Goal: Task Accomplishment & Management: Manage account settings

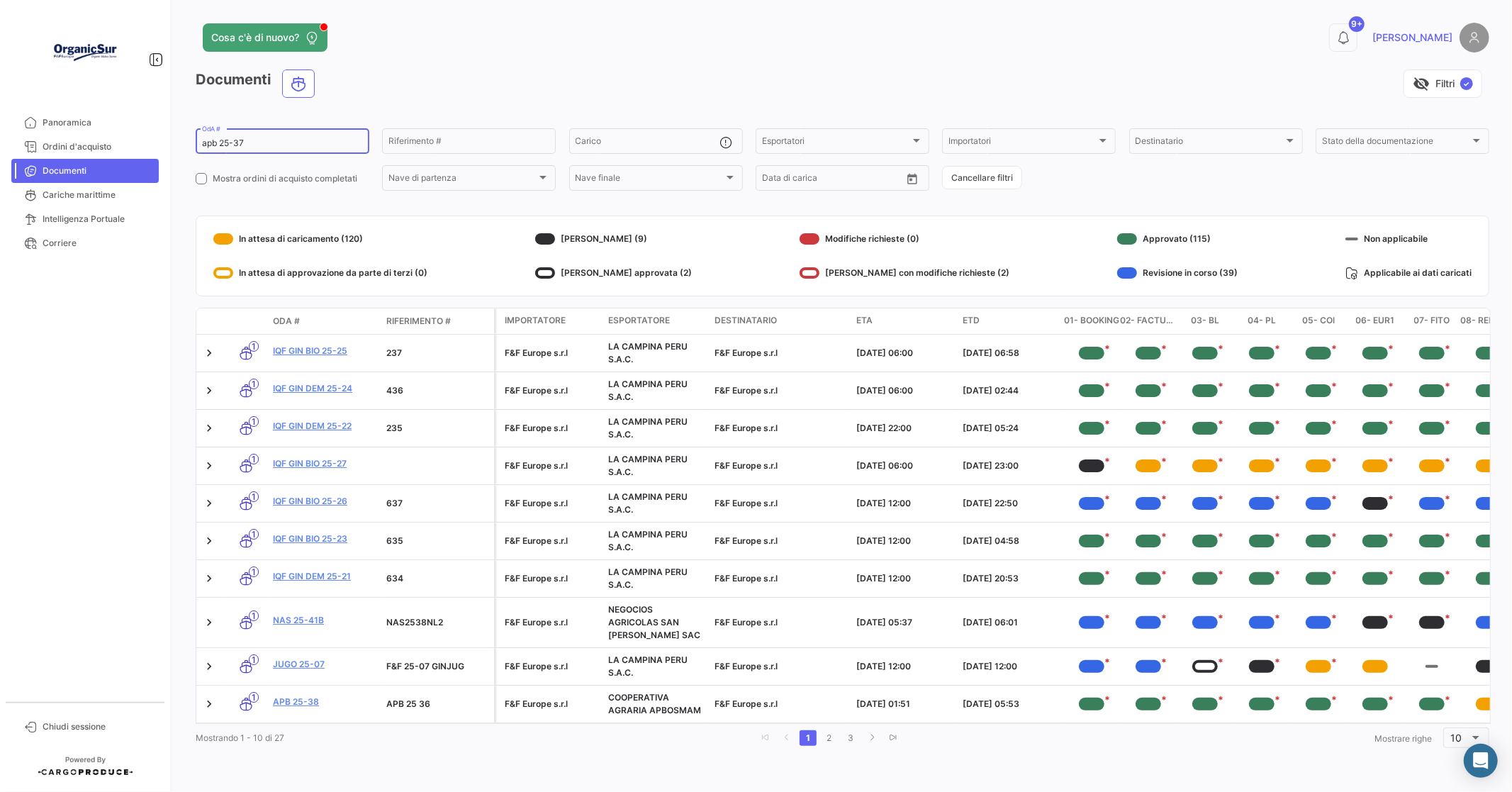
type input "apb 25-37"
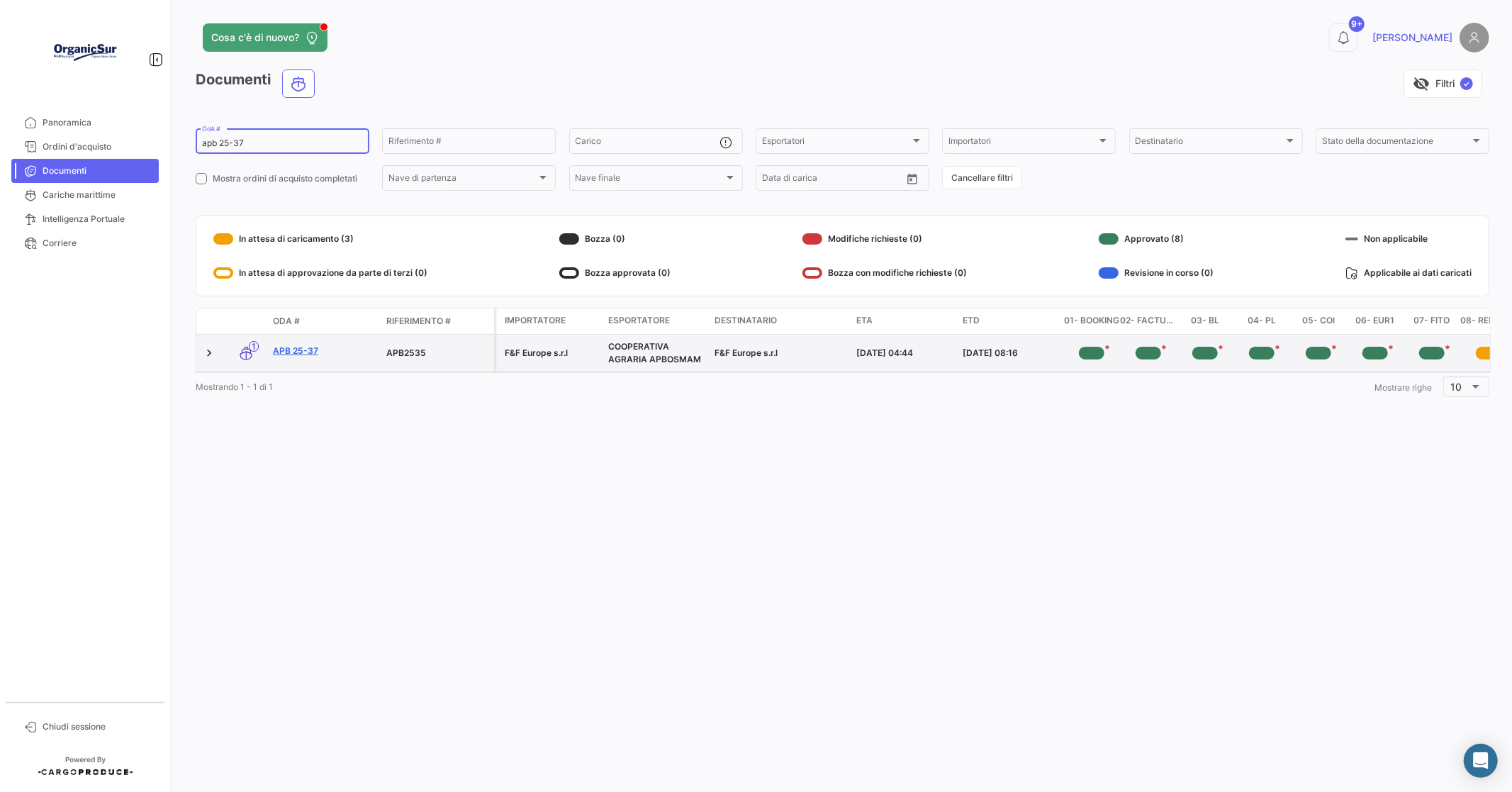
click at [310, 353] on link "APB 25-37" at bounding box center [324, 351] width 102 height 13
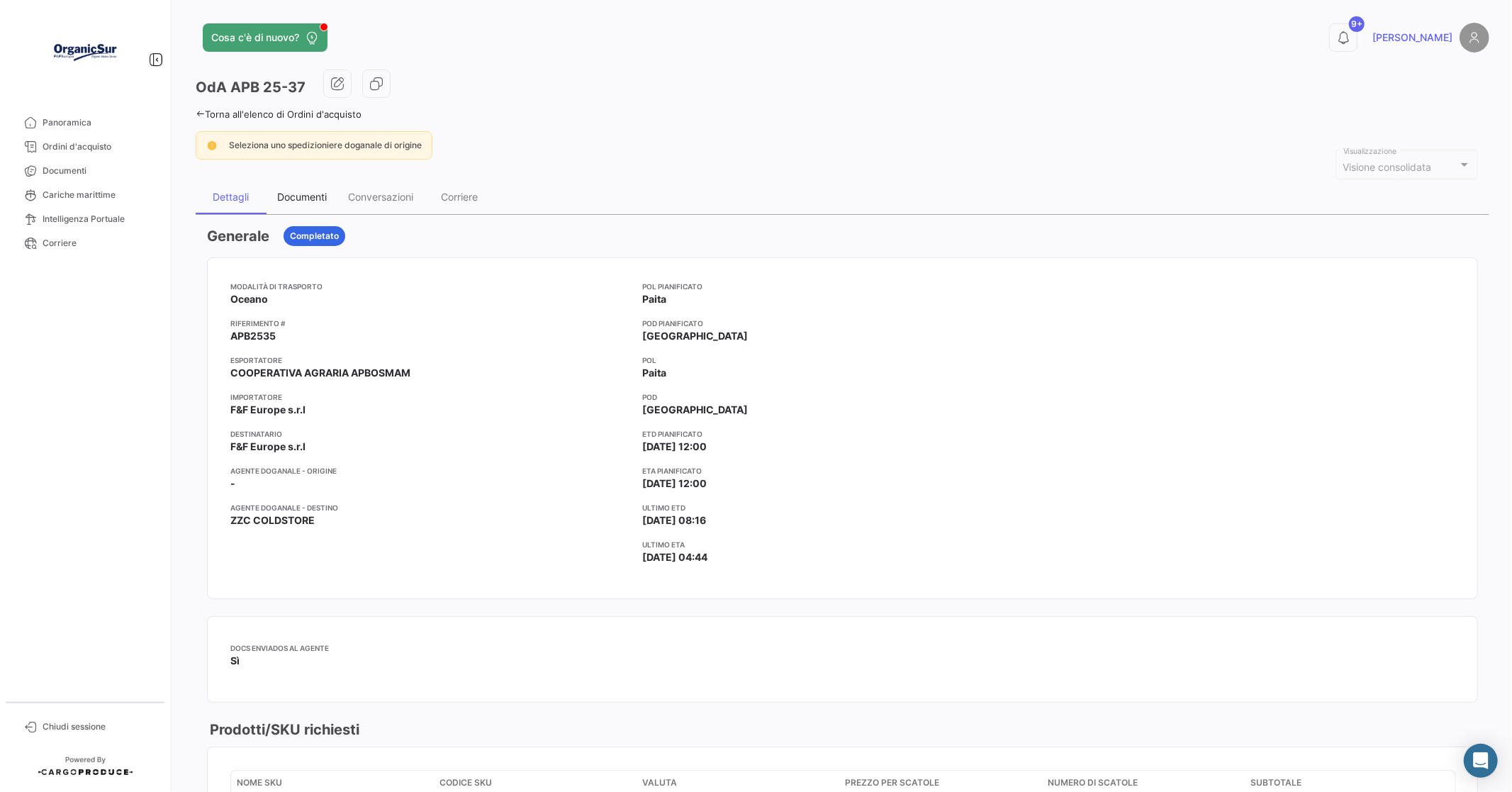
click at [306, 188] on div "Documenti" at bounding box center [302, 196] width 71 height 34
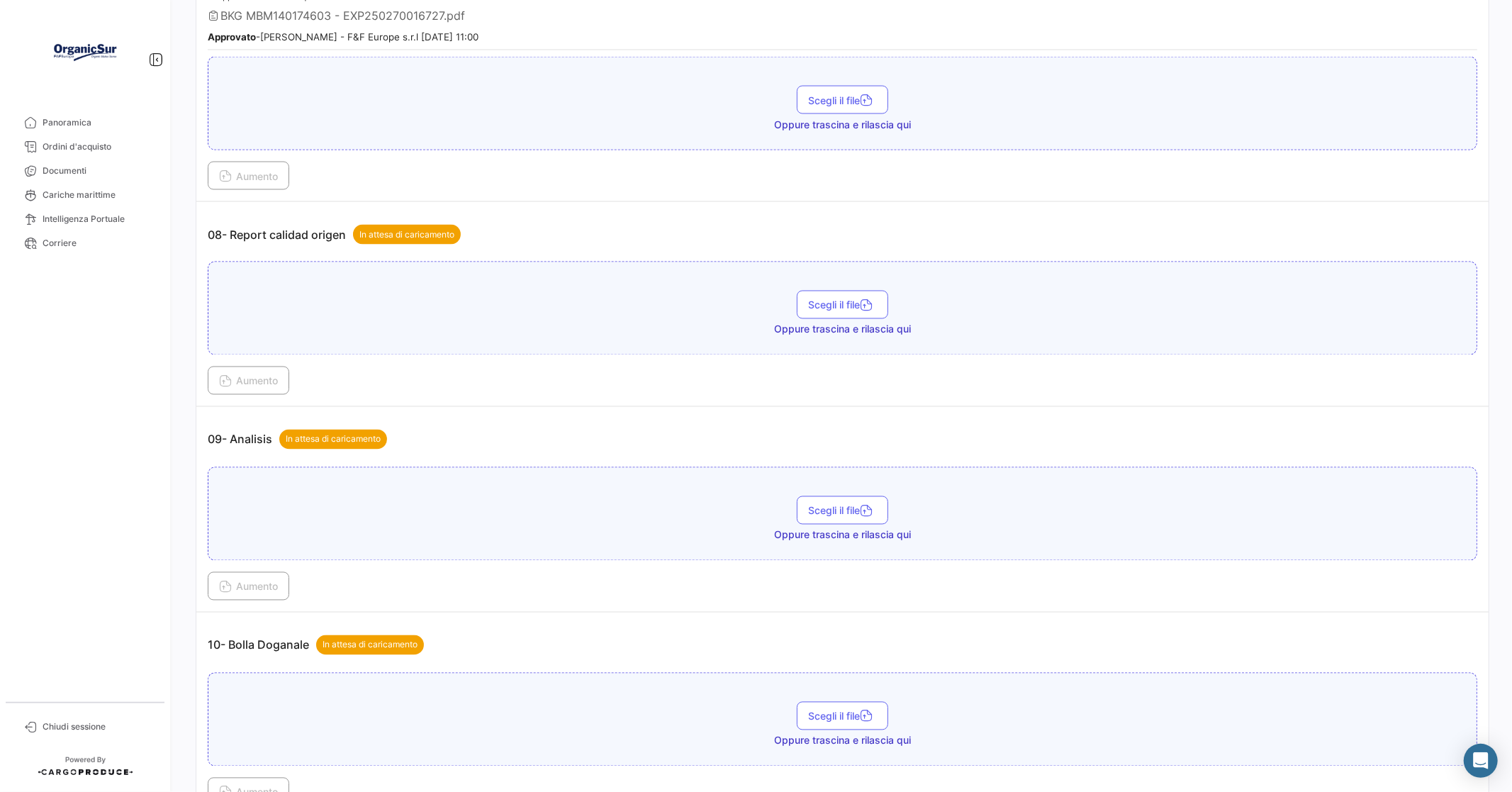
scroll to position [2048, 0]
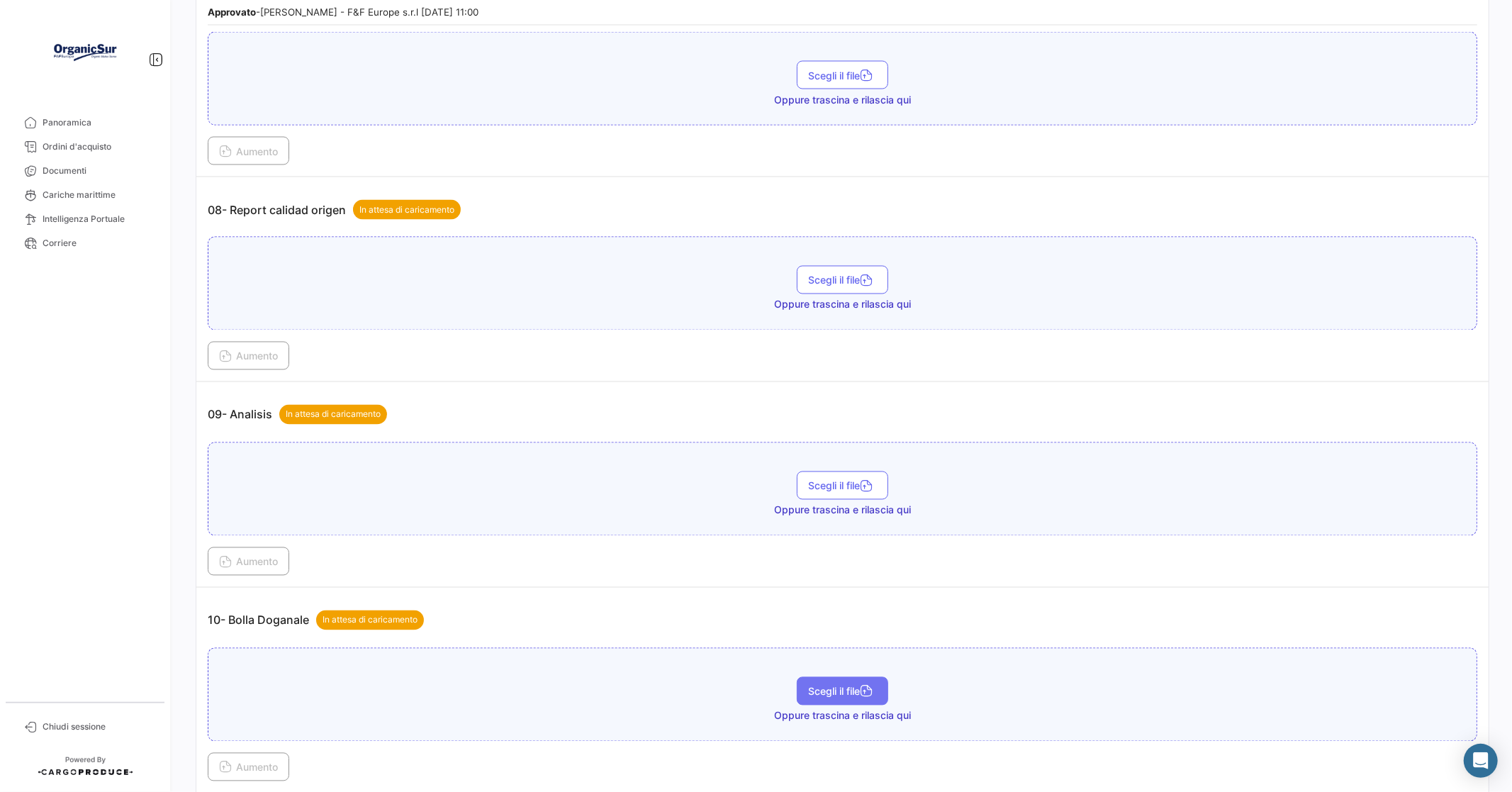
click at [842, 678] on button "Scegli il file" at bounding box center [842, 691] width 92 height 28
click at [253, 762] on span "Aumento" at bounding box center [248, 768] width 59 height 12
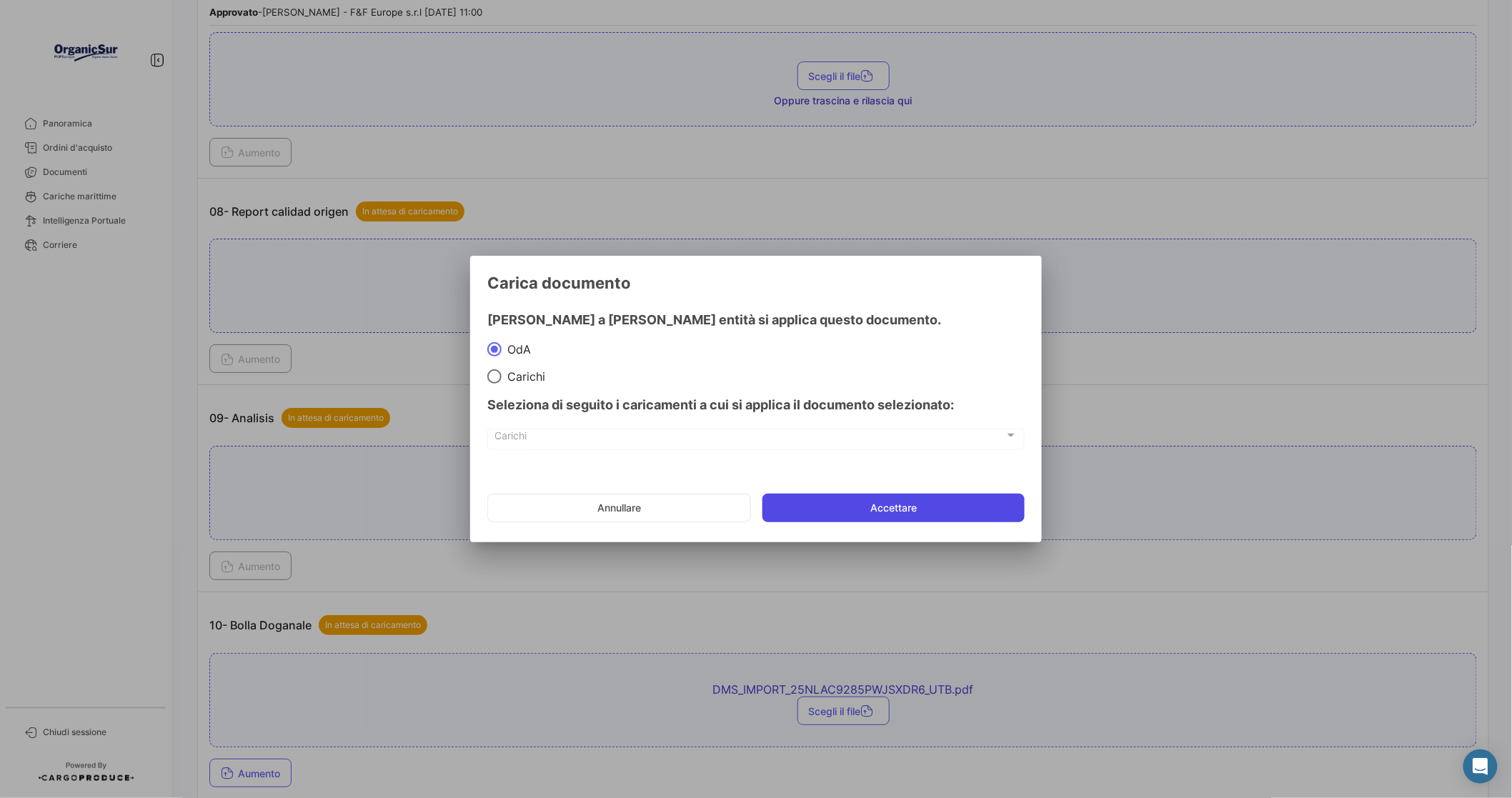
click at [893, 504] on button "Accettare" at bounding box center [893, 508] width 263 height 29
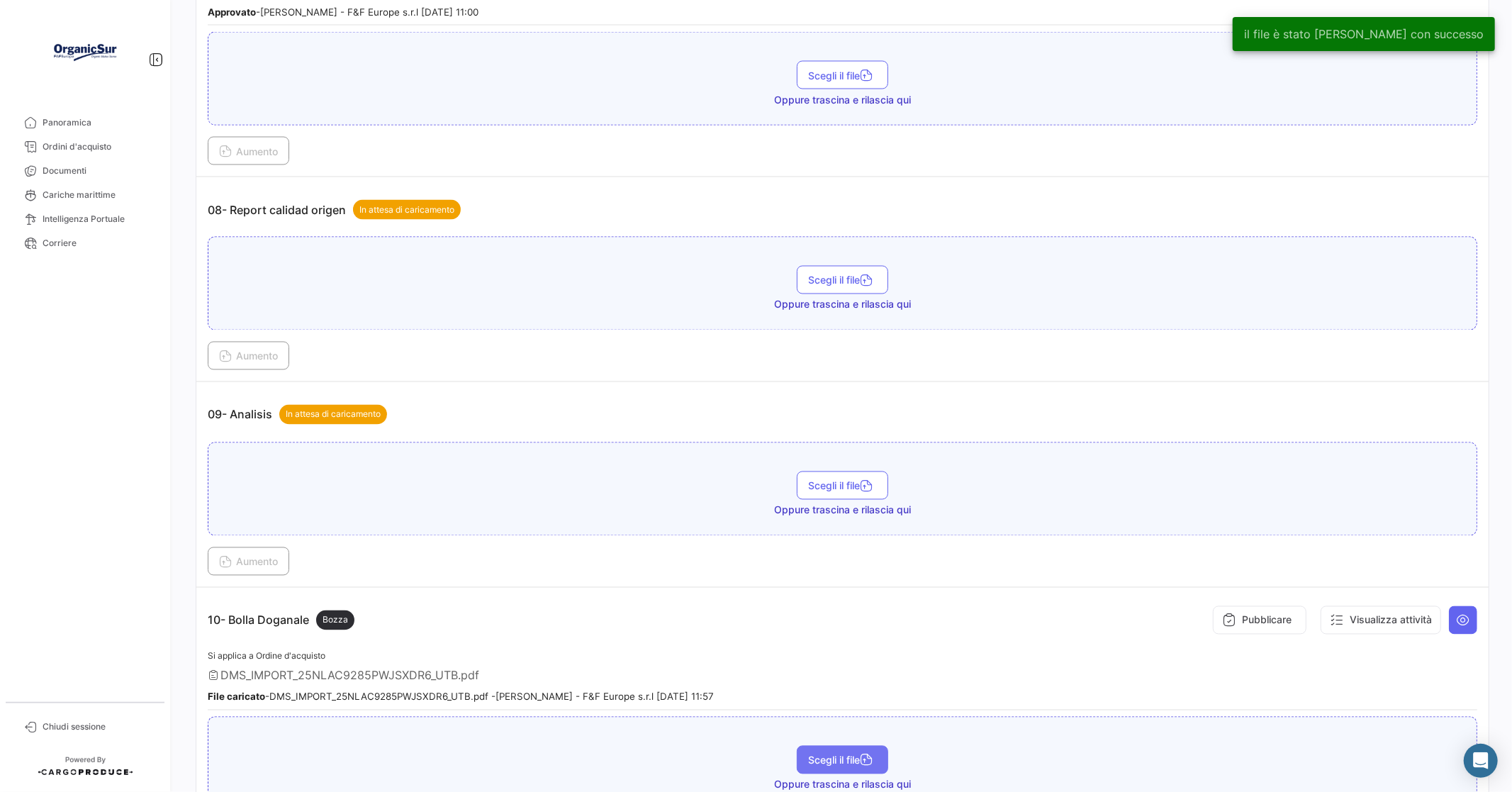
click at [840, 755] on span "Scegli il file" at bounding box center [842, 761] width 68 height 12
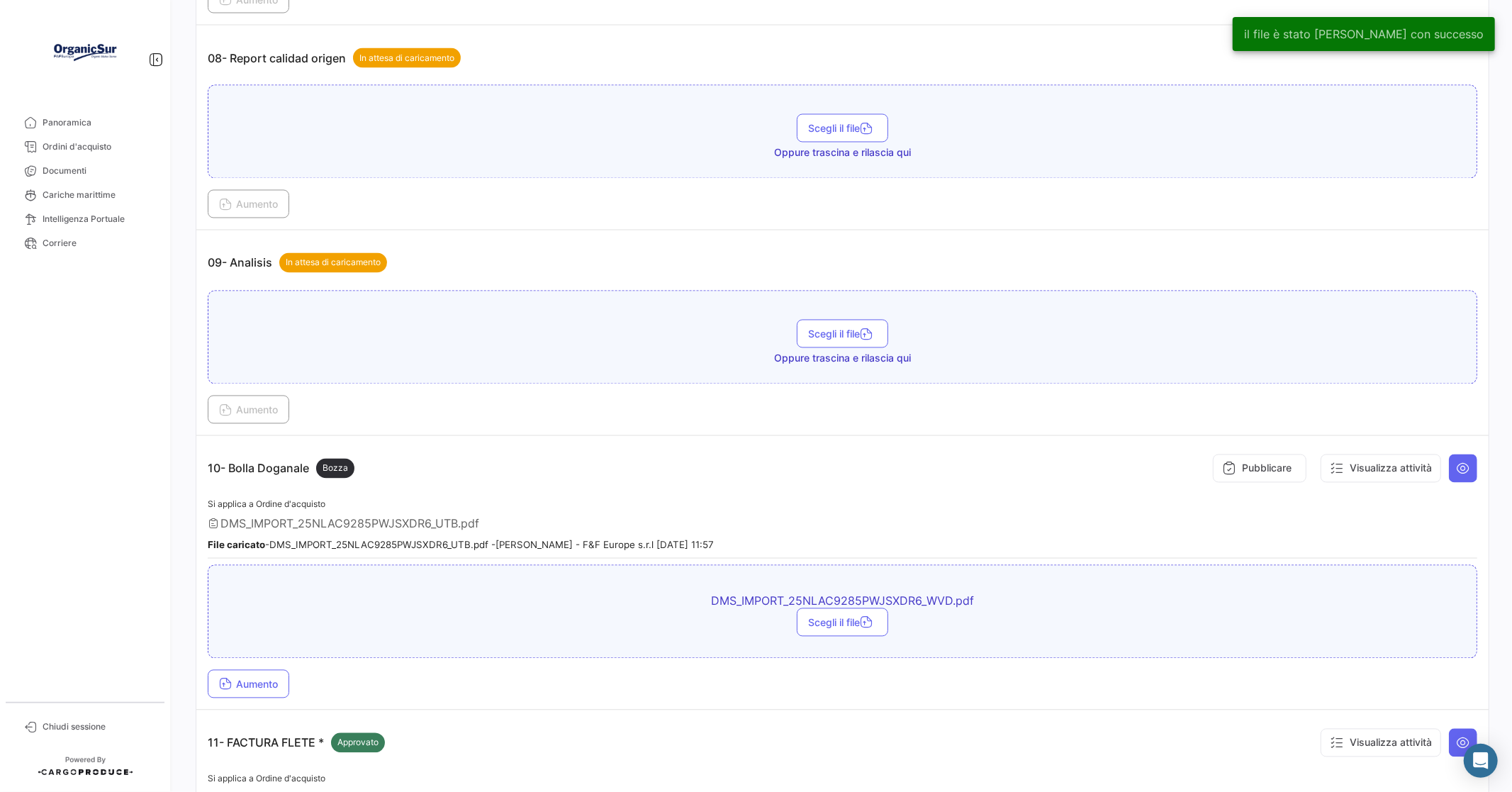
scroll to position [2206, 0]
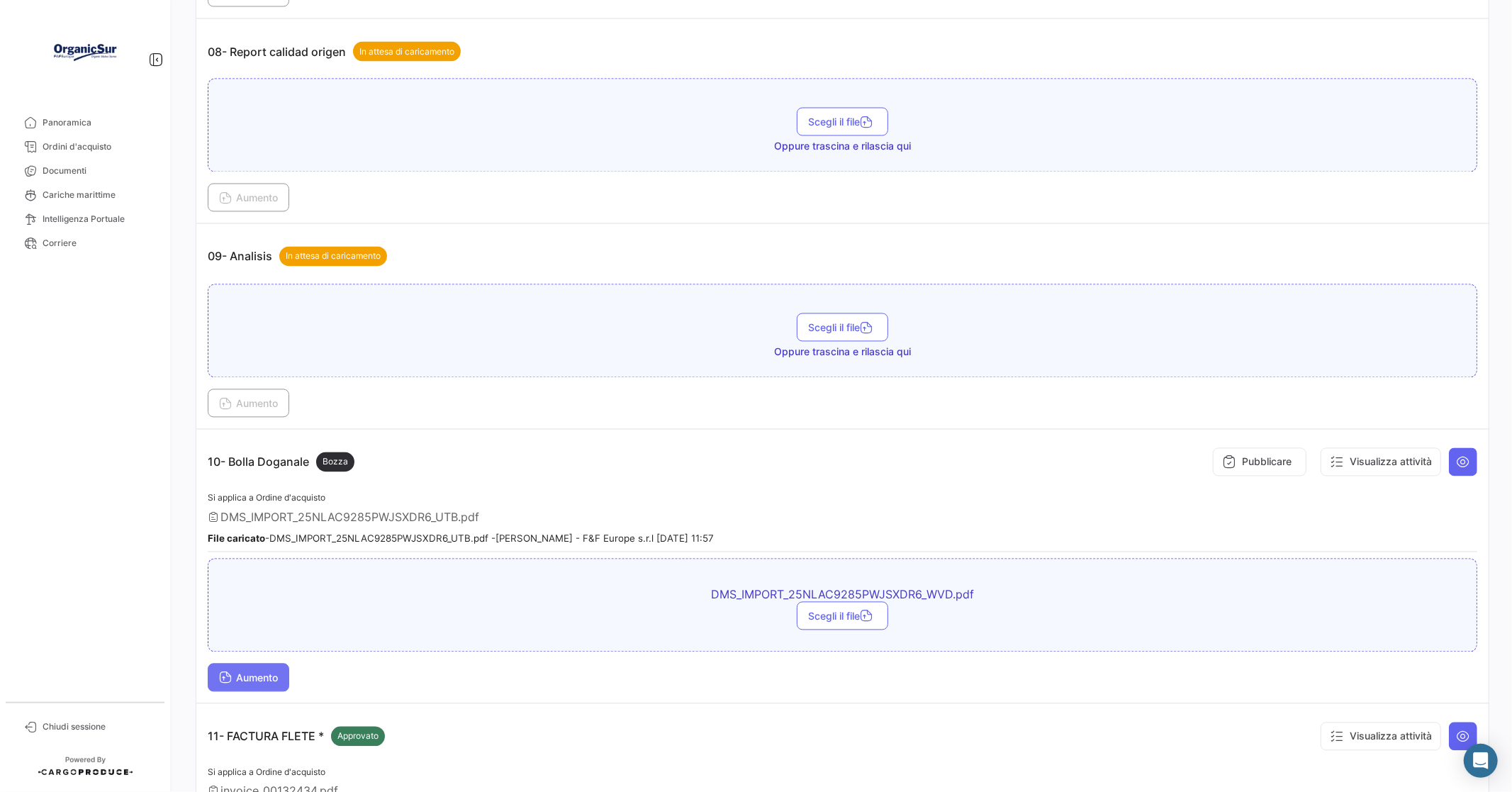
click at [247, 672] on span "Aumento" at bounding box center [248, 678] width 59 height 12
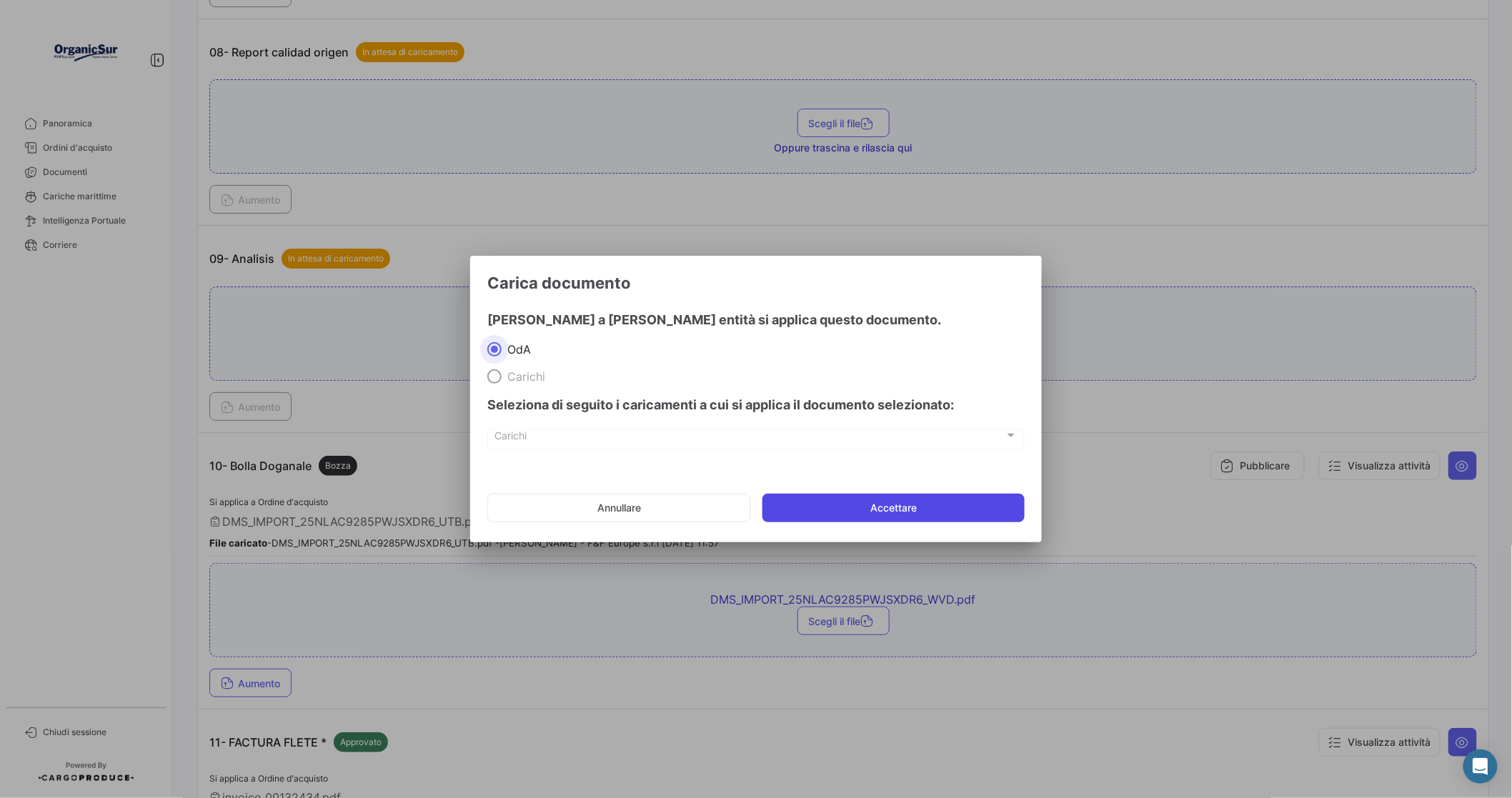
click at [895, 506] on button "Accettare" at bounding box center [893, 508] width 263 height 29
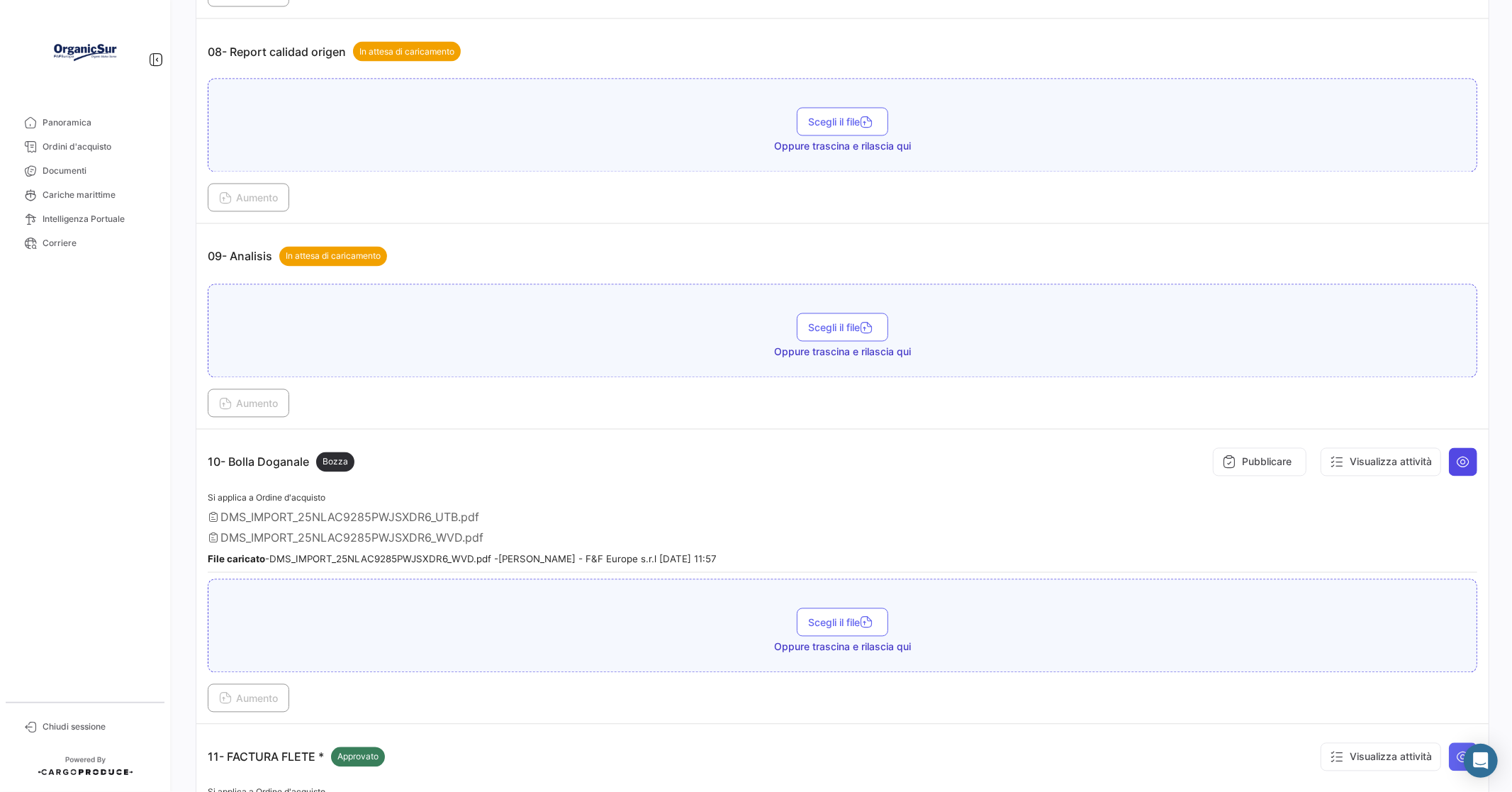
click at [1456, 455] on icon at bounding box center [1463, 462] width 15 height 15
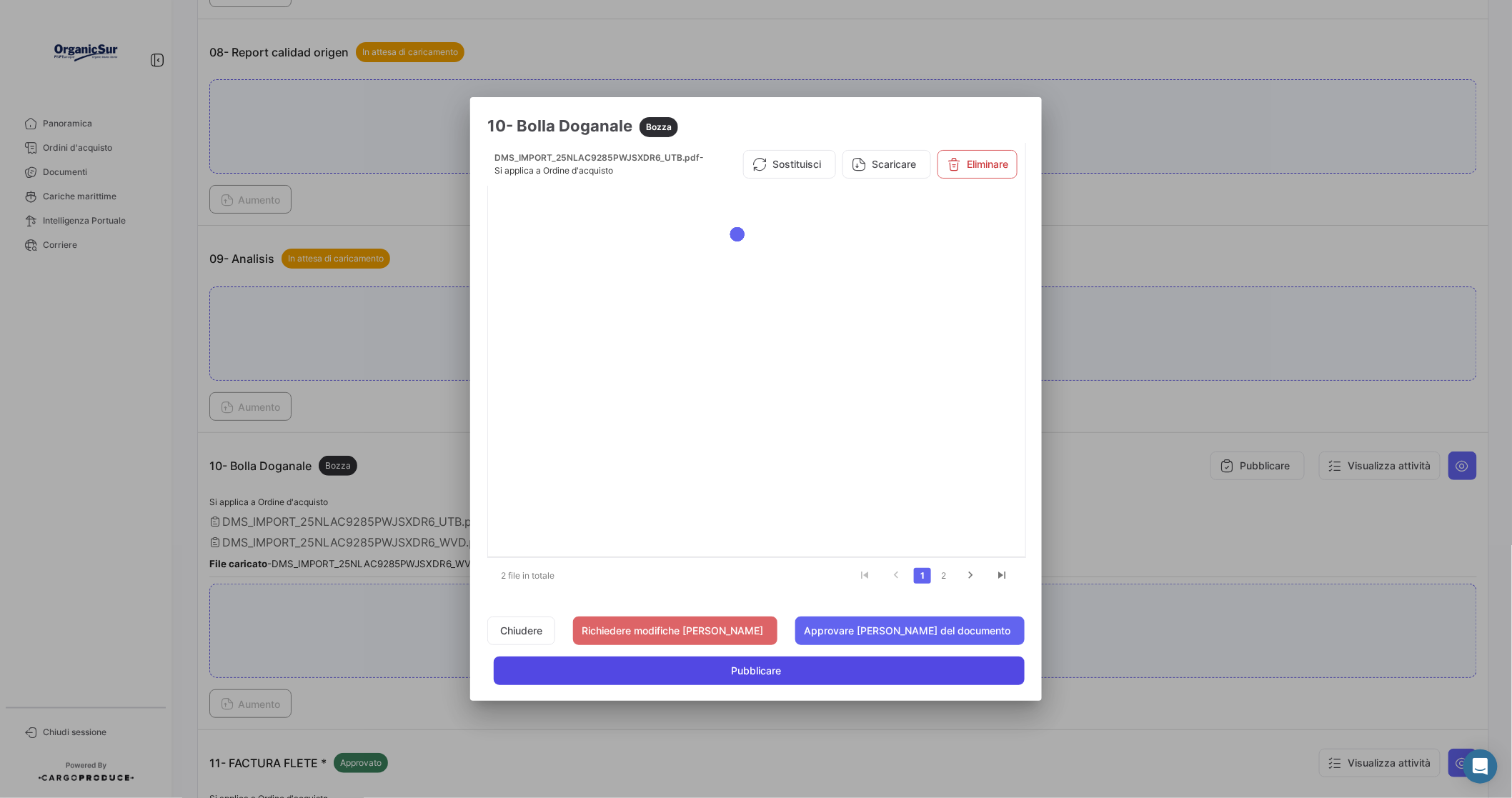
click at [803, 670] on button "Pubblicare" at bounding box center [759, 670] width 531 height 29
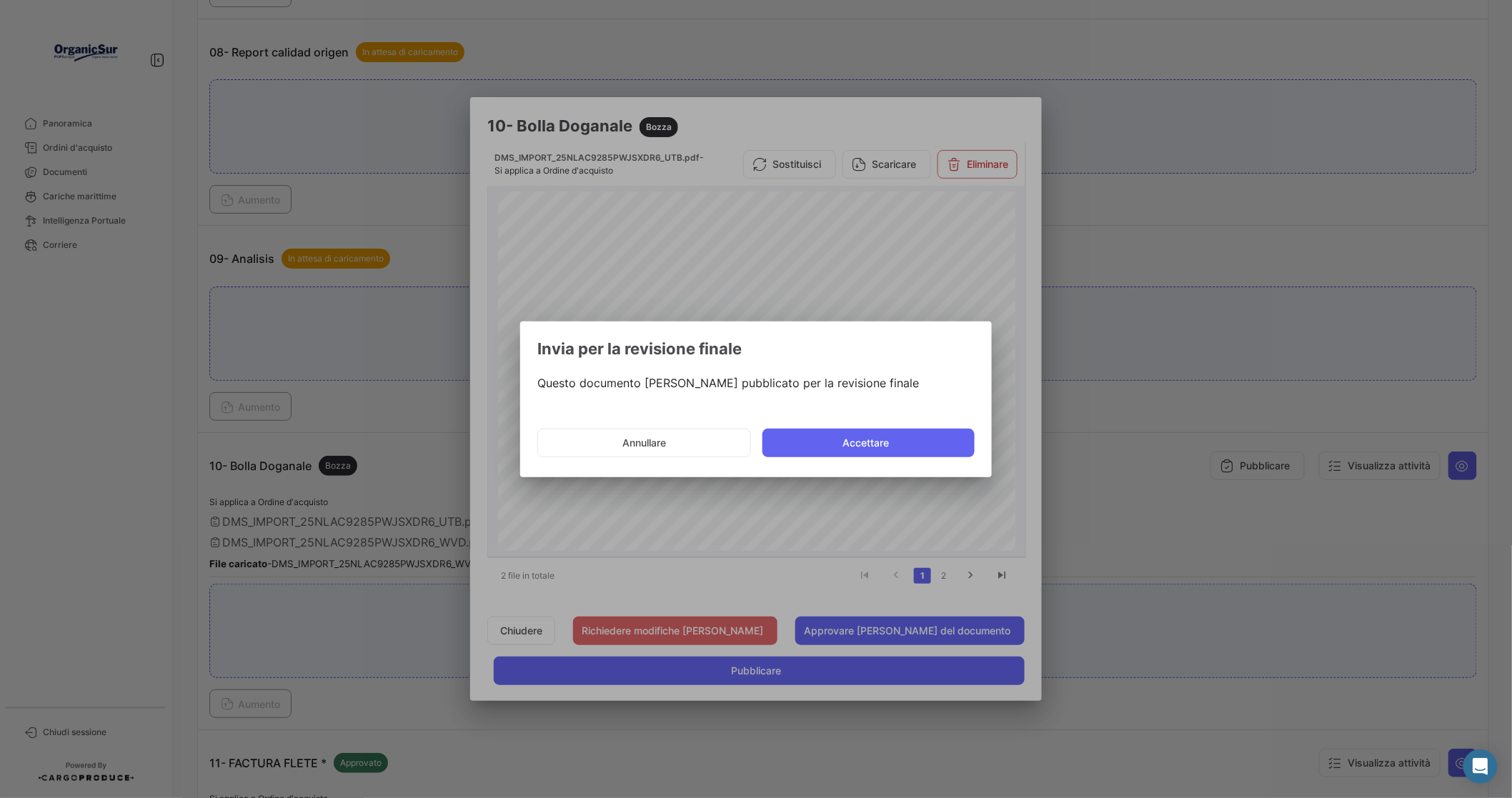
click at [870, 446] on button "Accettare" at bounding box center [869, 443] width 212 height 29
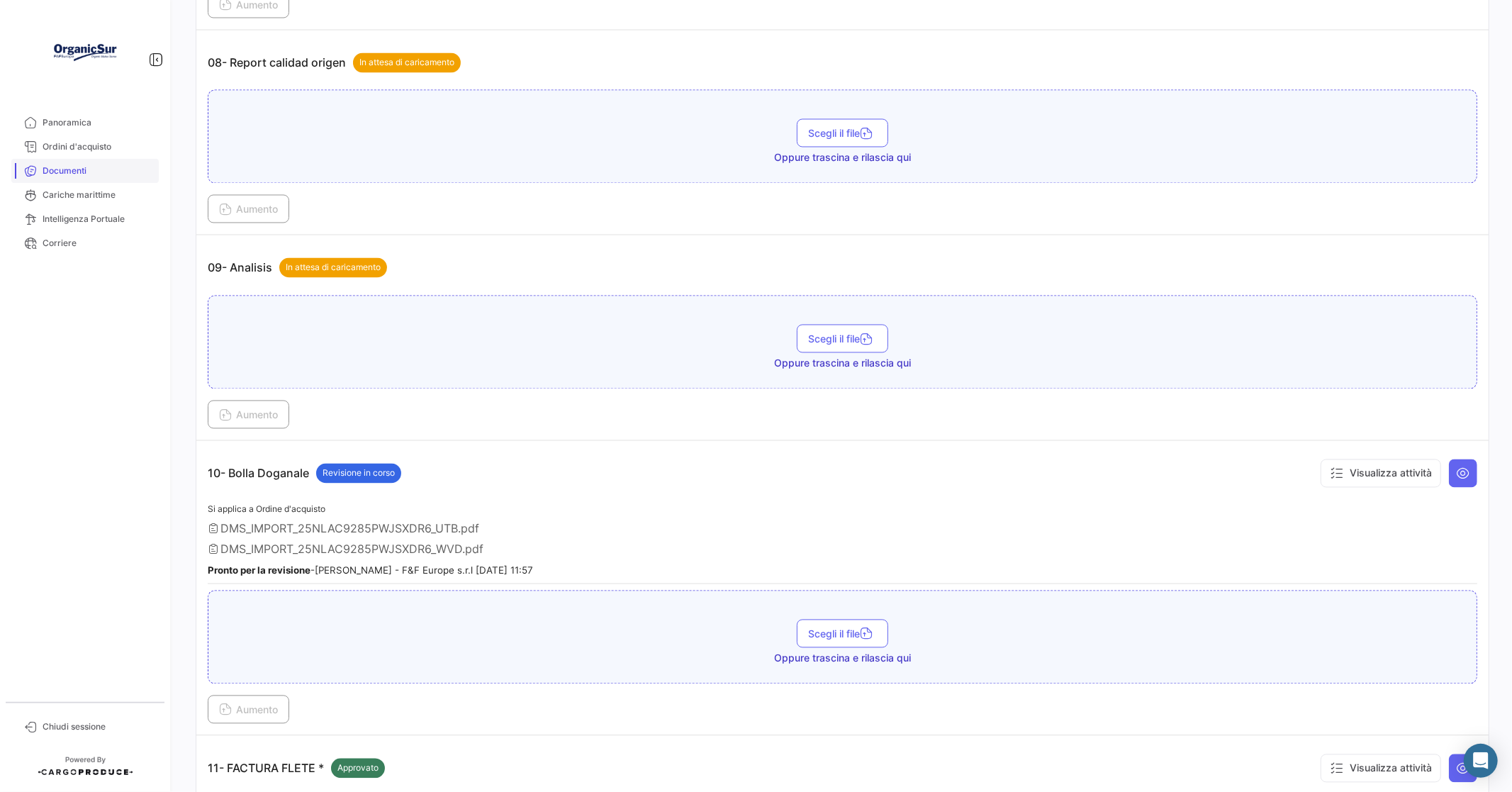
click at [91, 165] on span "Documenti" at bounding box center [98, 170] width 110 height 13
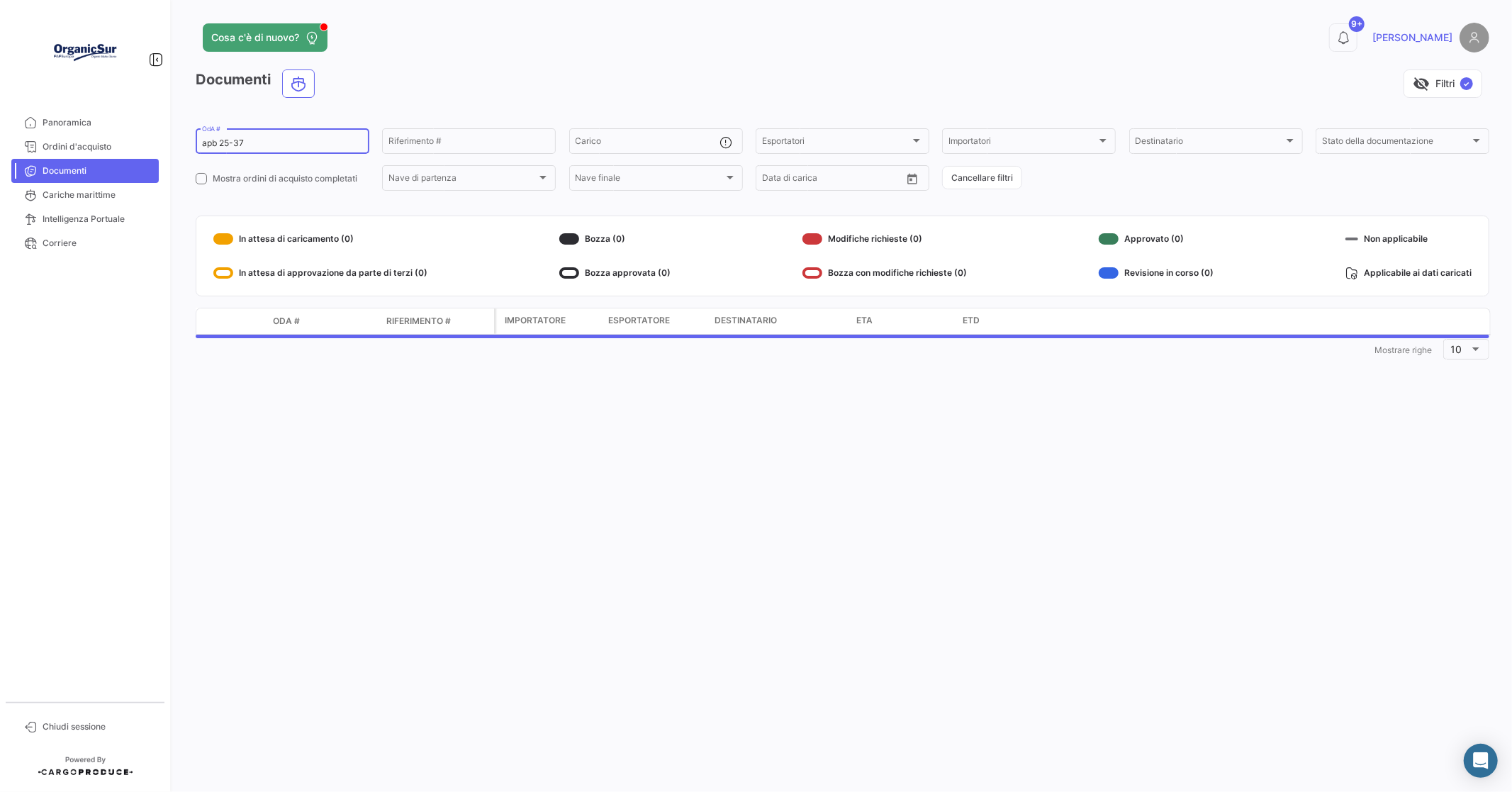
click at [282, 144] on input "apb 25-37" at bounding box center [282, 144] width 161 height 10
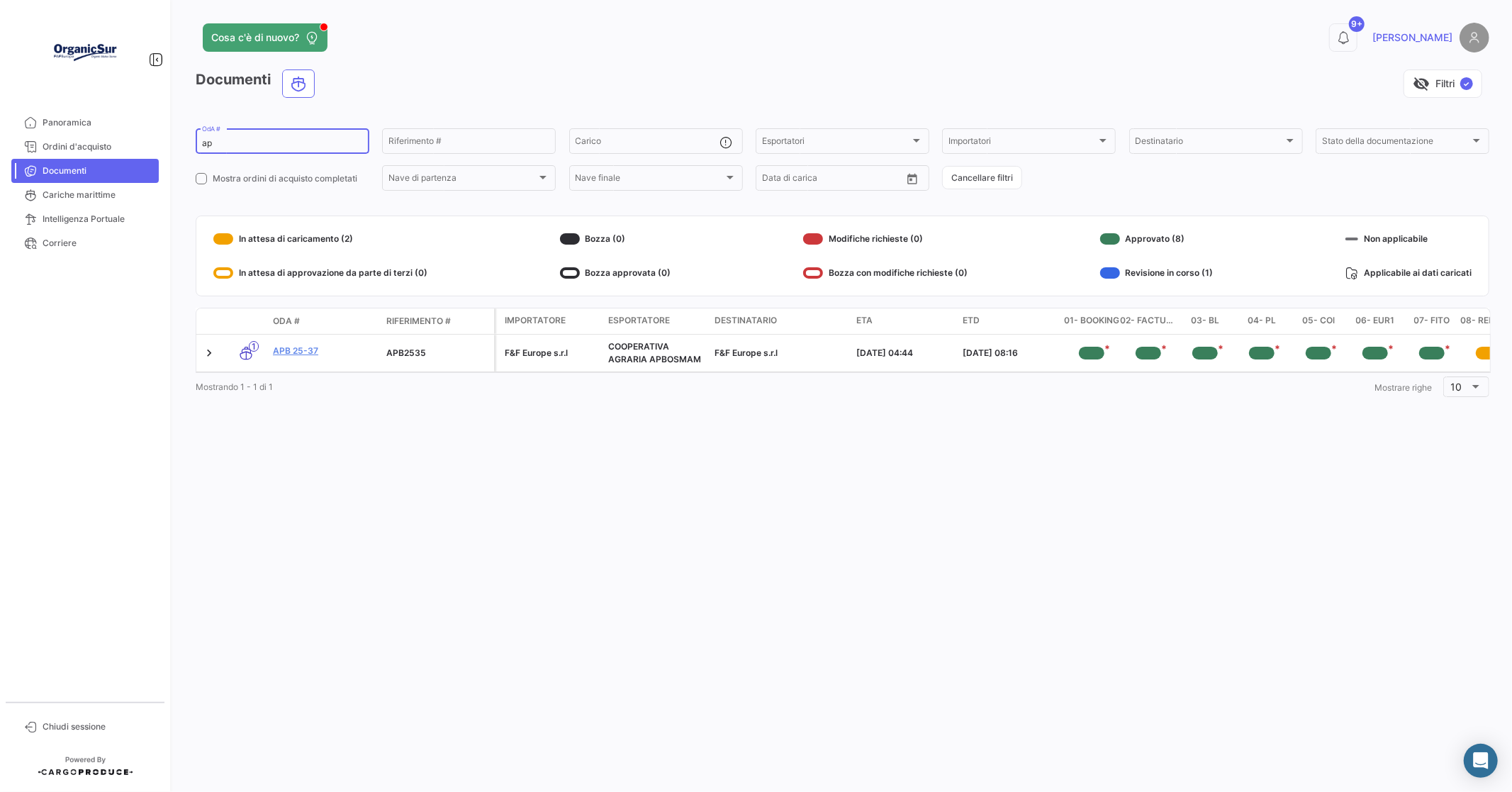
type input "a"
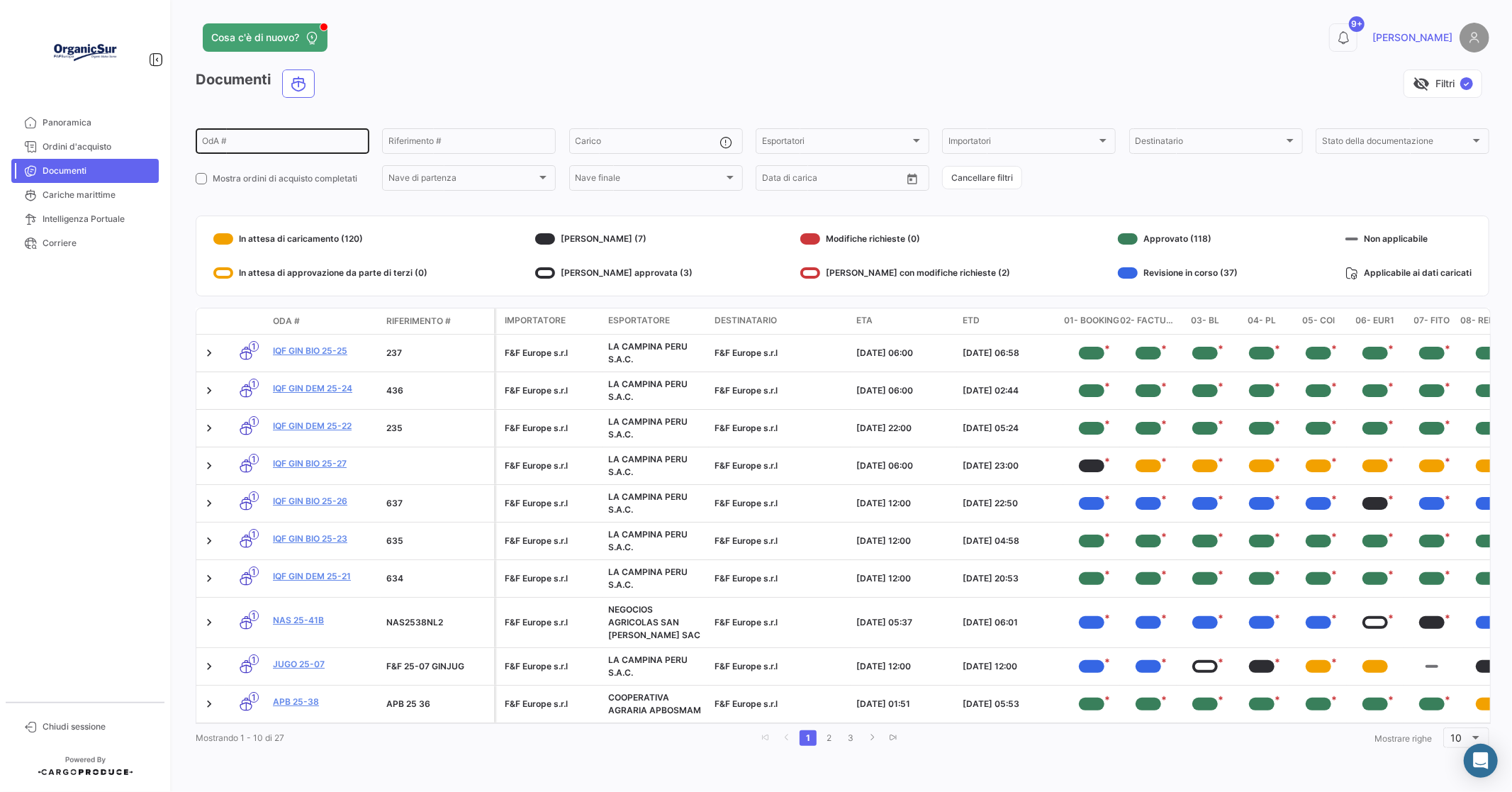
click at [324, 136] on div "OdA #" at bounding box center [282, 140] width 161 height 27
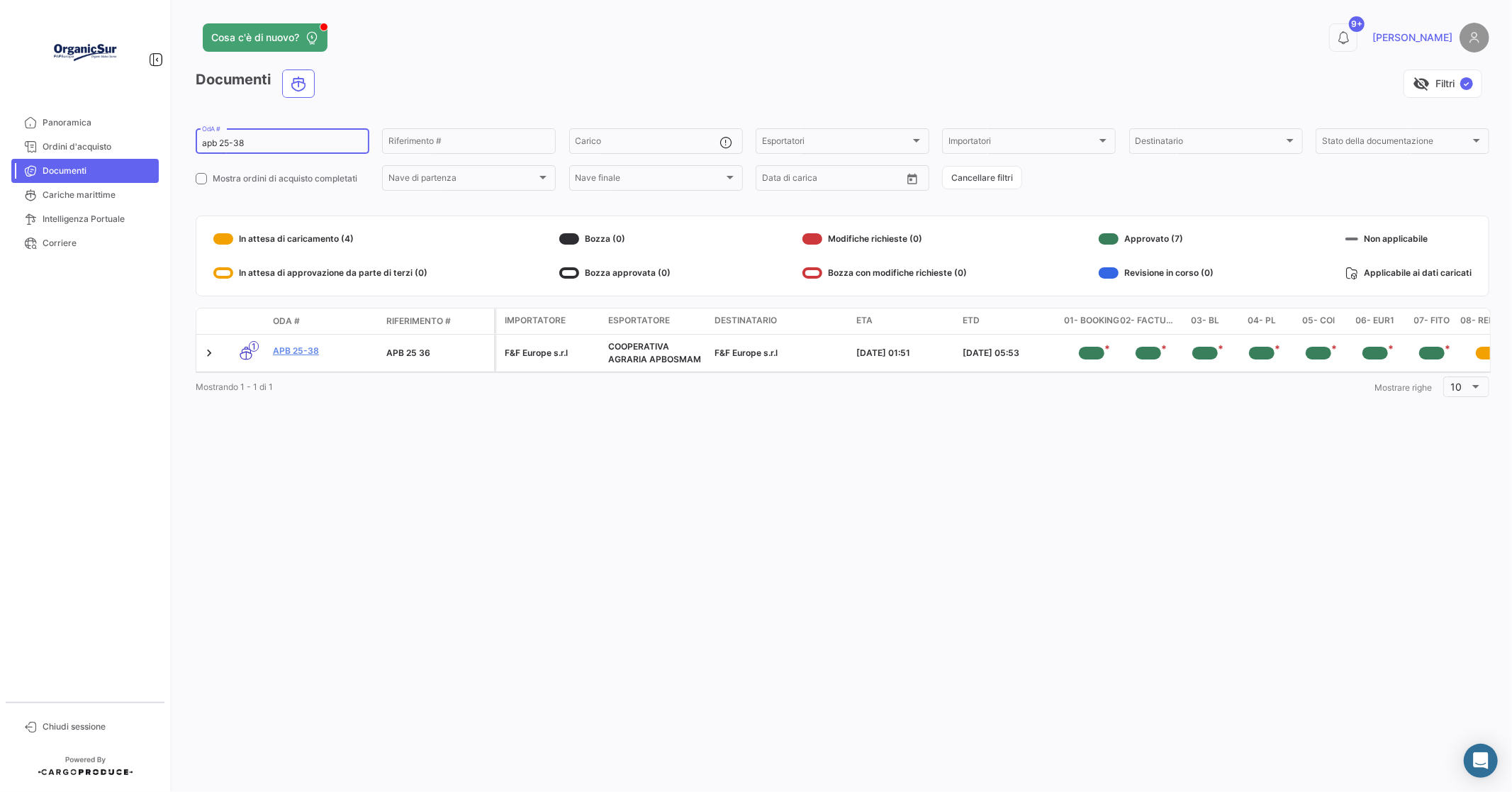
type input "apb 25-38"
click at [299, 354] on link "APB 25-38" at bounding box center [324, 351] width 102 height 13
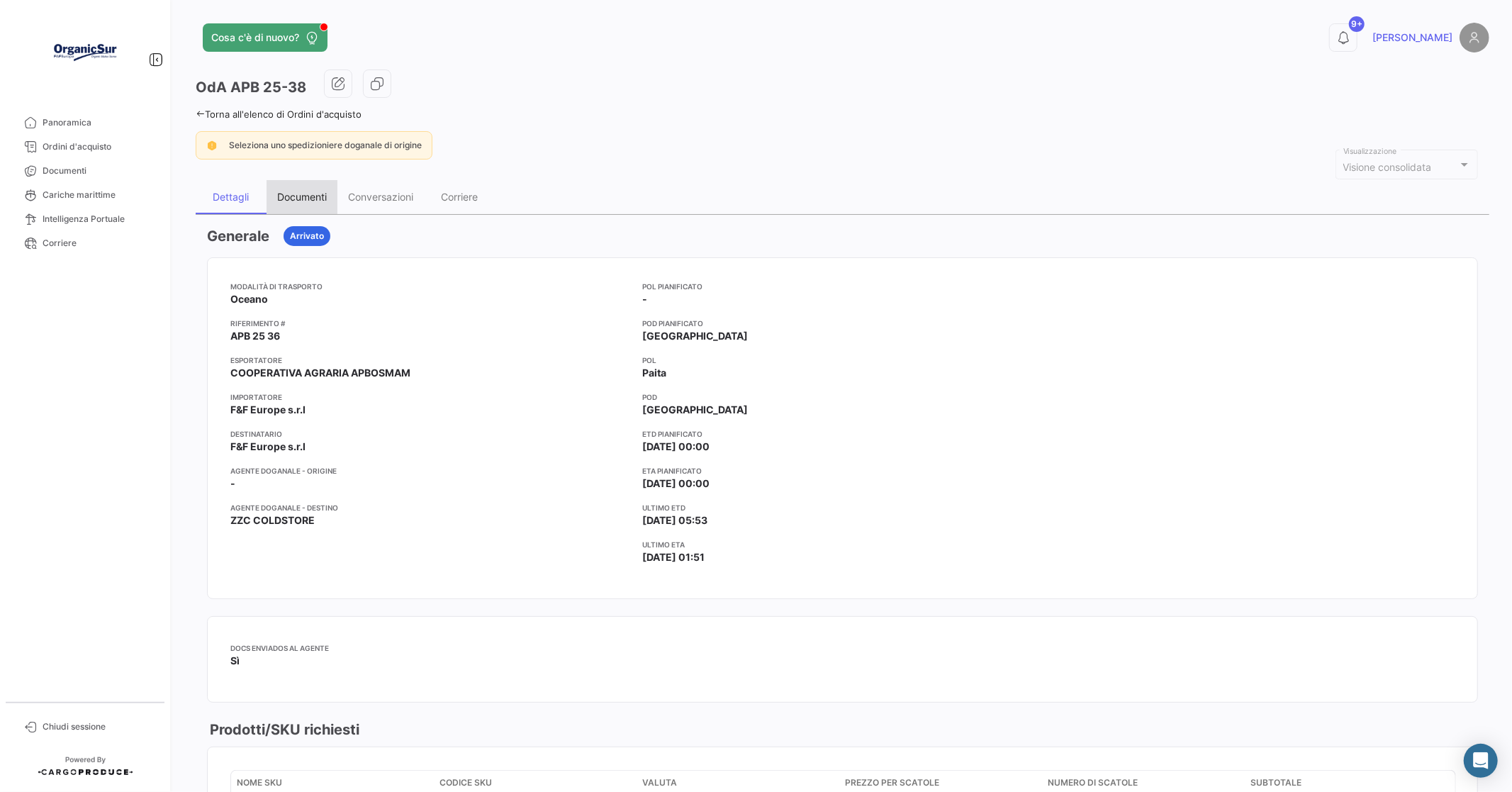
drag, startPoint x: 302, startPoint y: 193, endPoint x: 328, endPoint y: 213, distance: 32.8
click at [304, 193] on div "Documenti" at bounding box center [302, 196] width 50 height 12
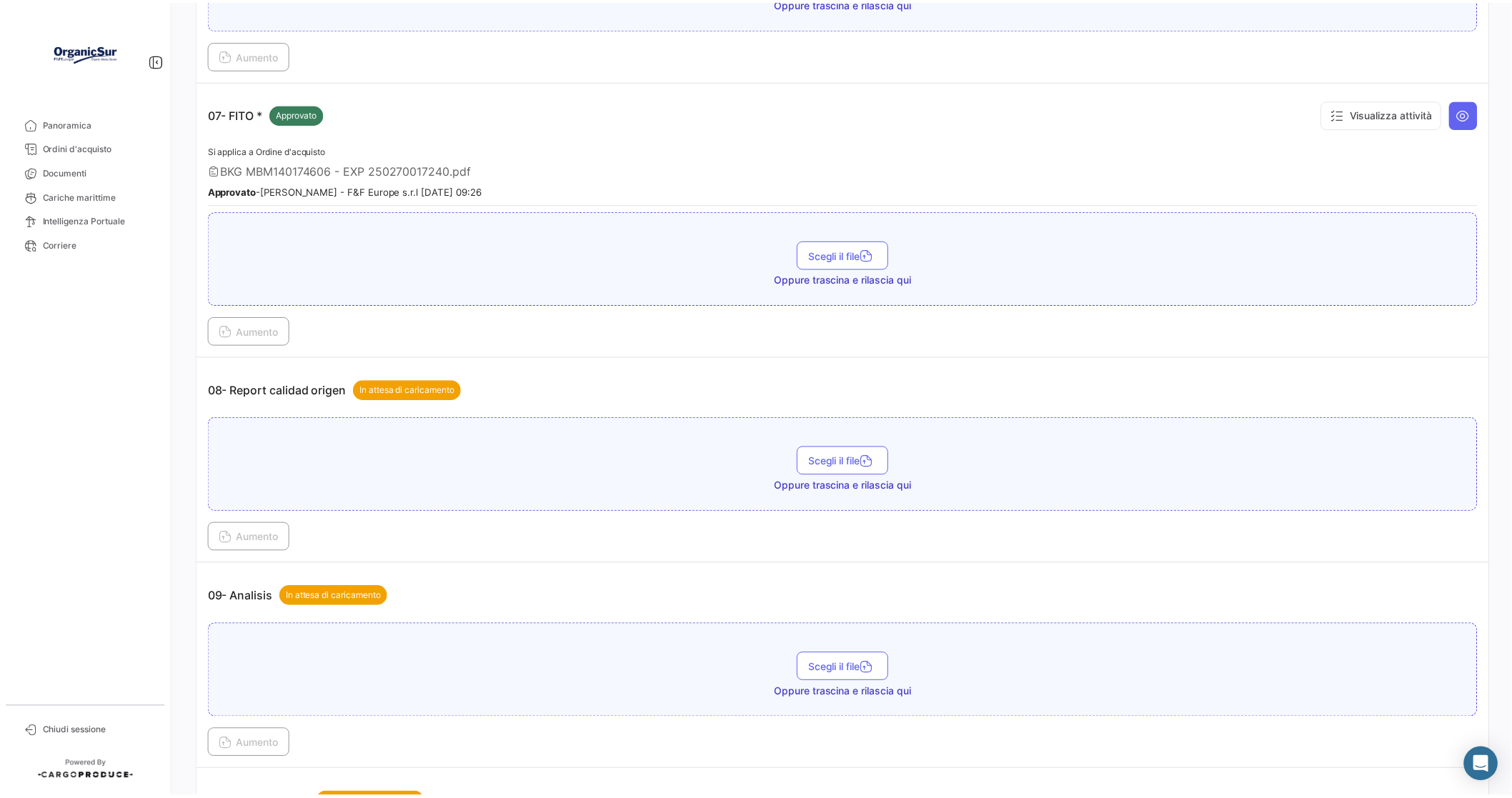
scroll to position [2144, 0]
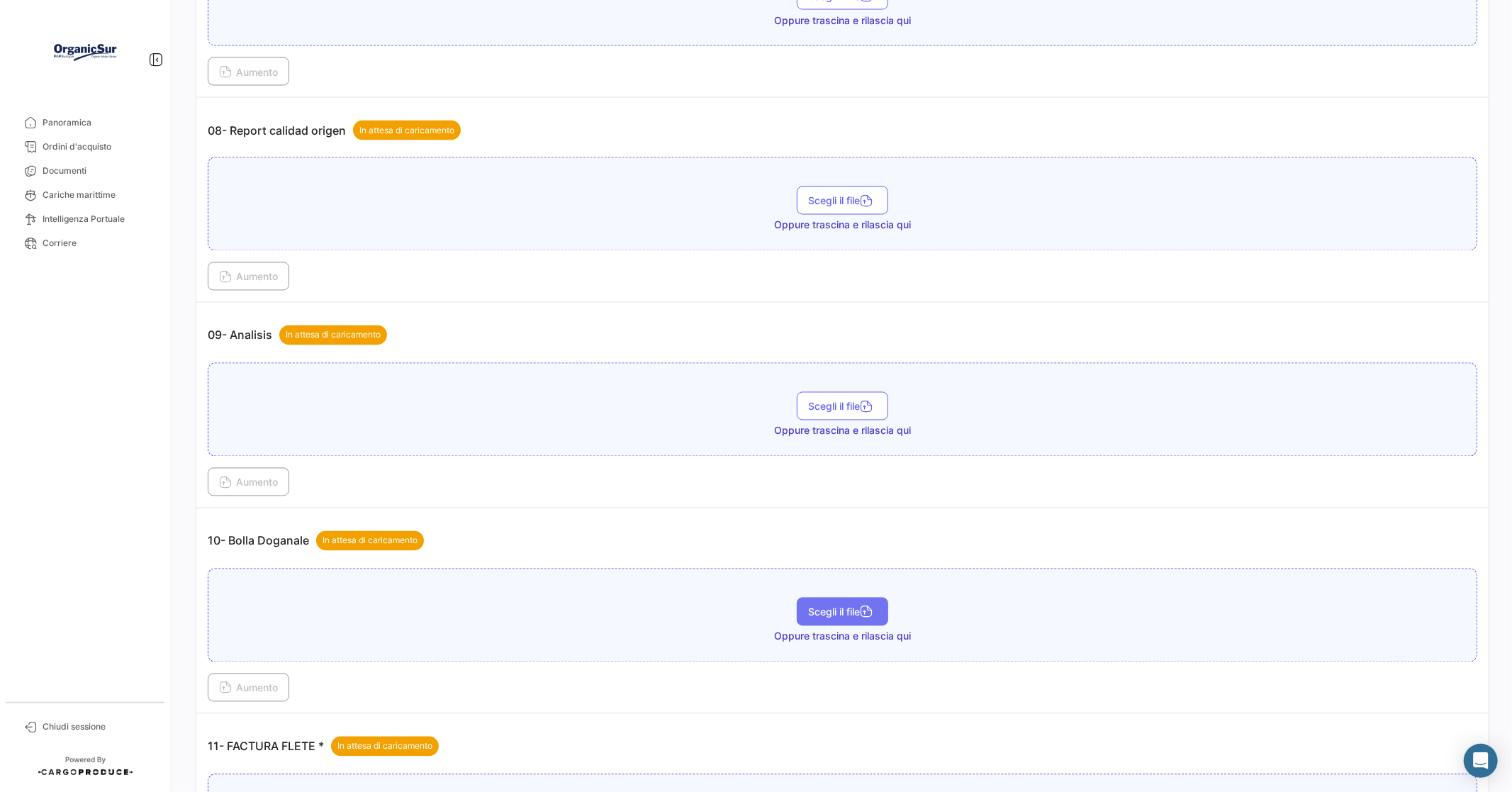
click at [842, 606] on span "Scegli il file" at bounding box center [842, 612] width 68 height 12
click at [242, 674] on button "Aumento" at bounding box center [249, 688] width 82 height 28
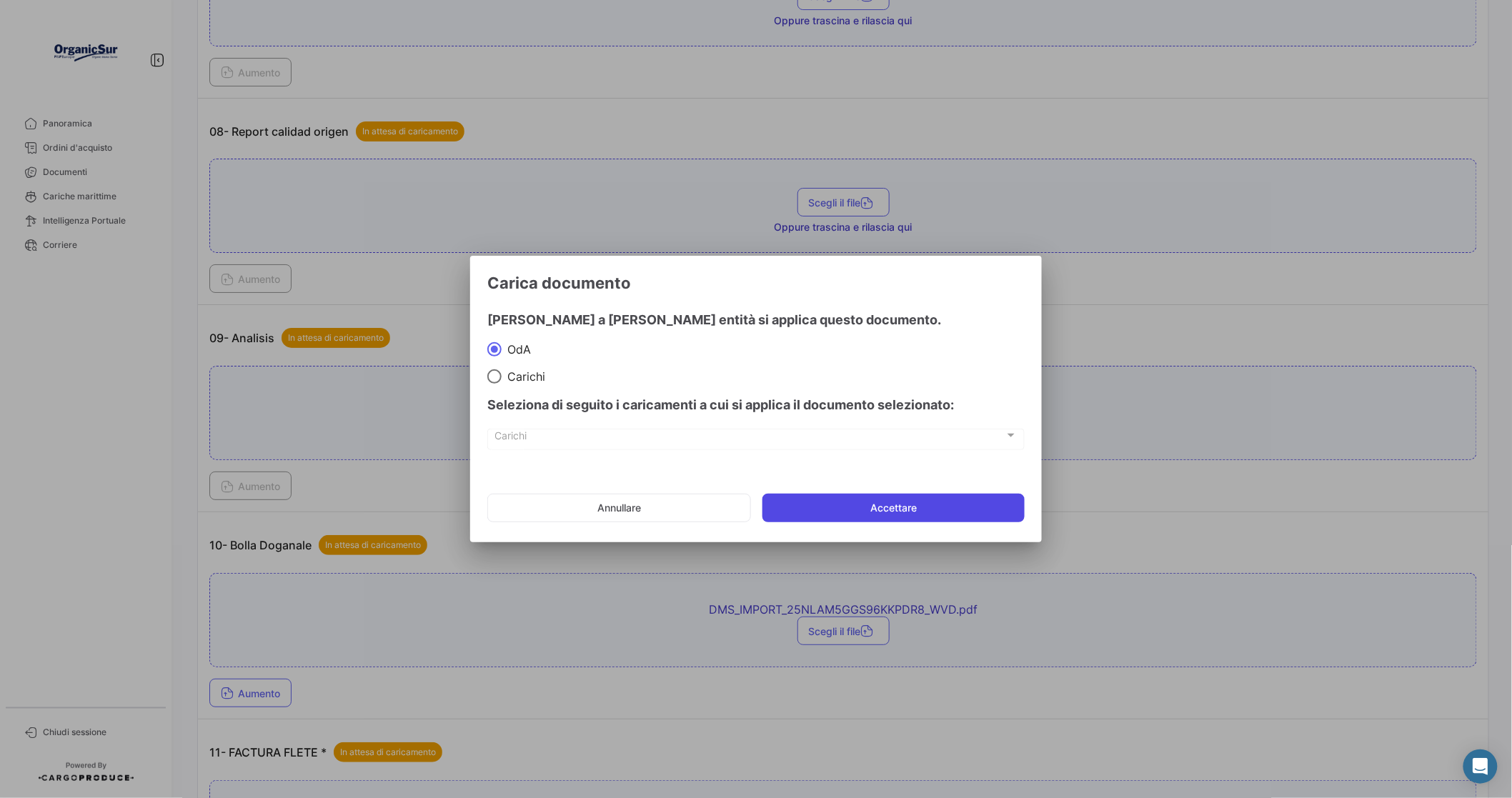
click at [911, 505] on button "Accettare" at bounding box center [893, 508] width 263 height 29
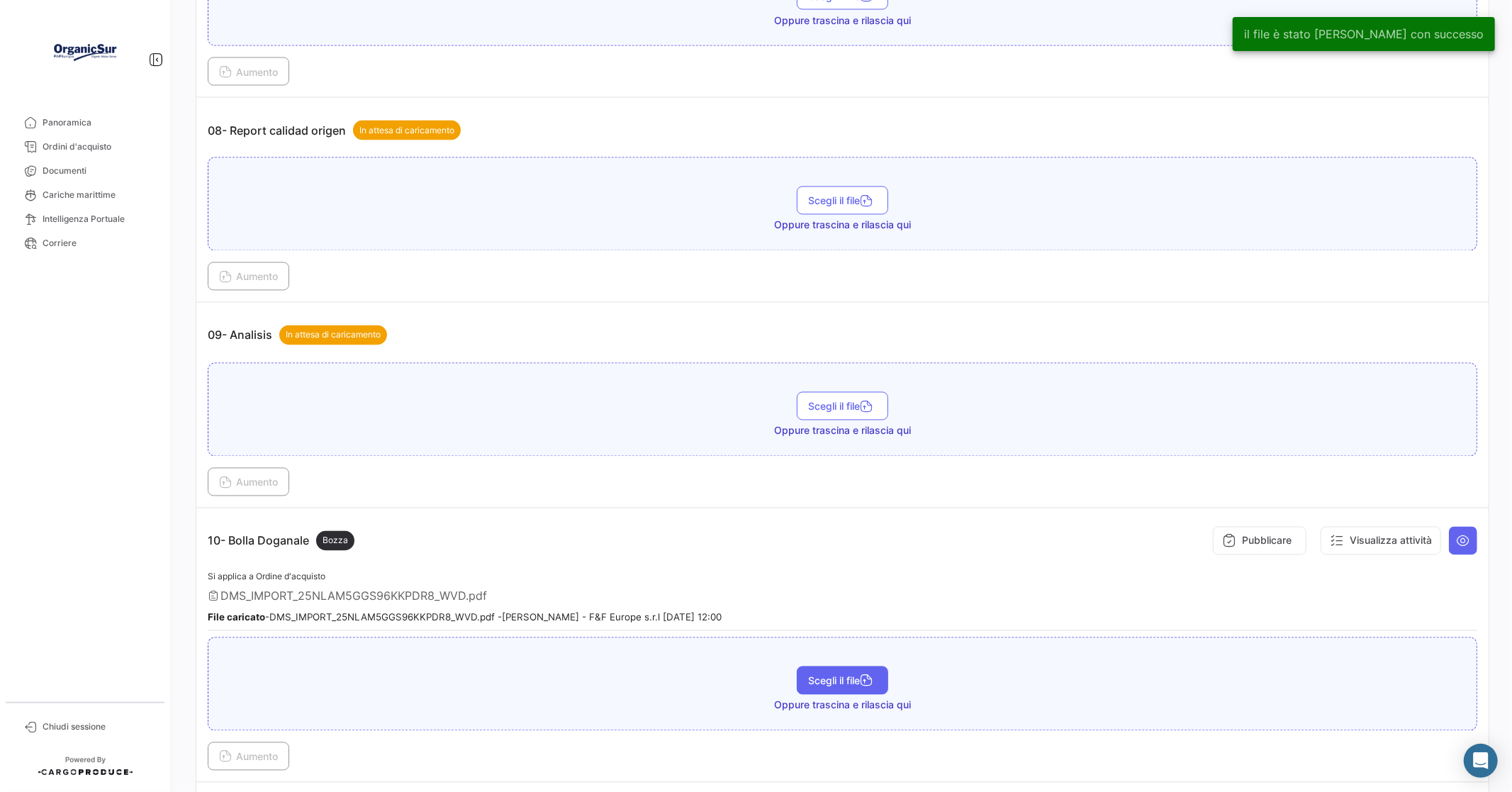
click at [835, 675] on span "Scegli il file" at bounding box center [842, 681] width 68 height 12
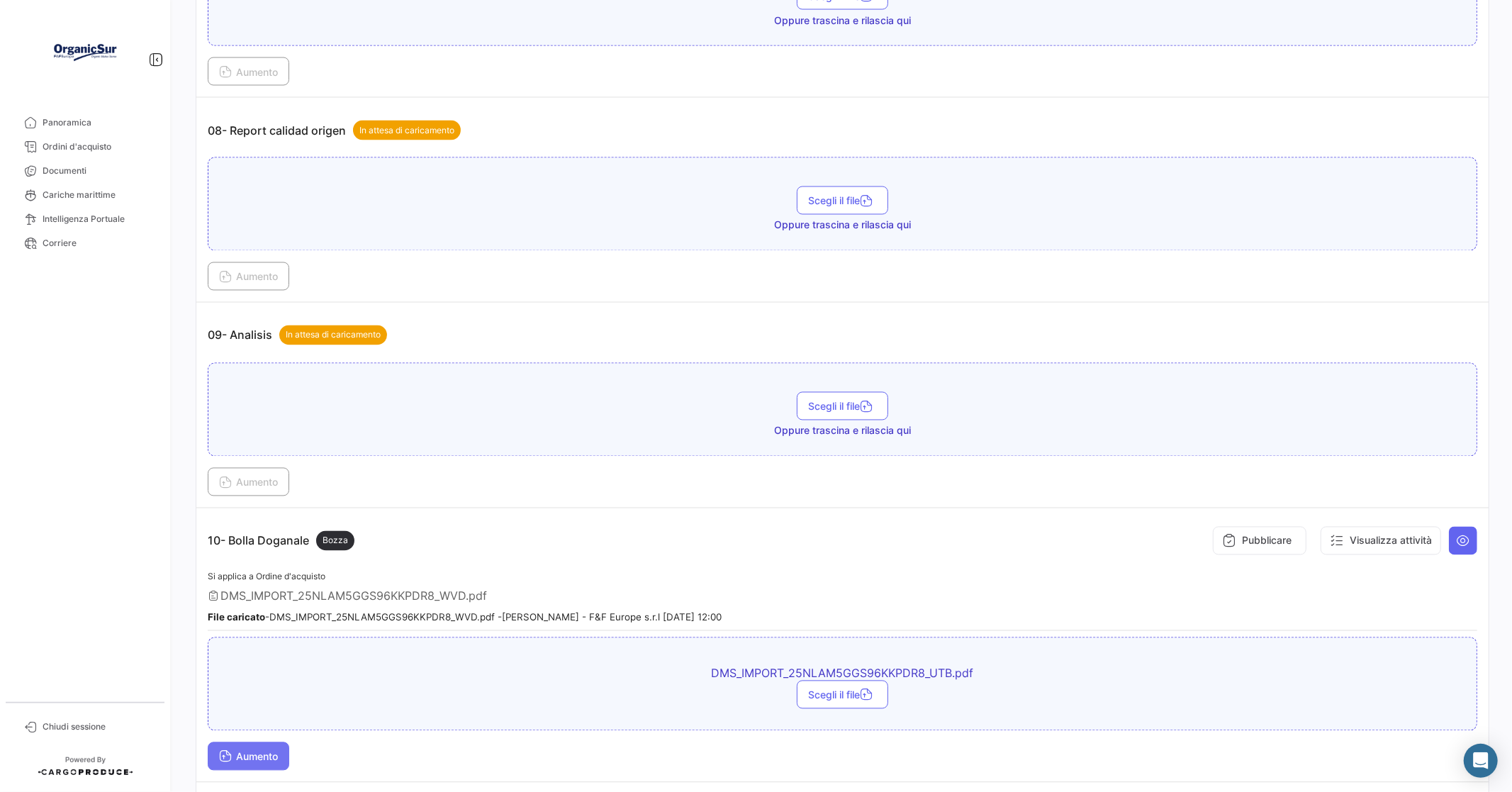
click at [237, 751] on span "Aumento" at bounding box center [248, 757] width 59 height 12
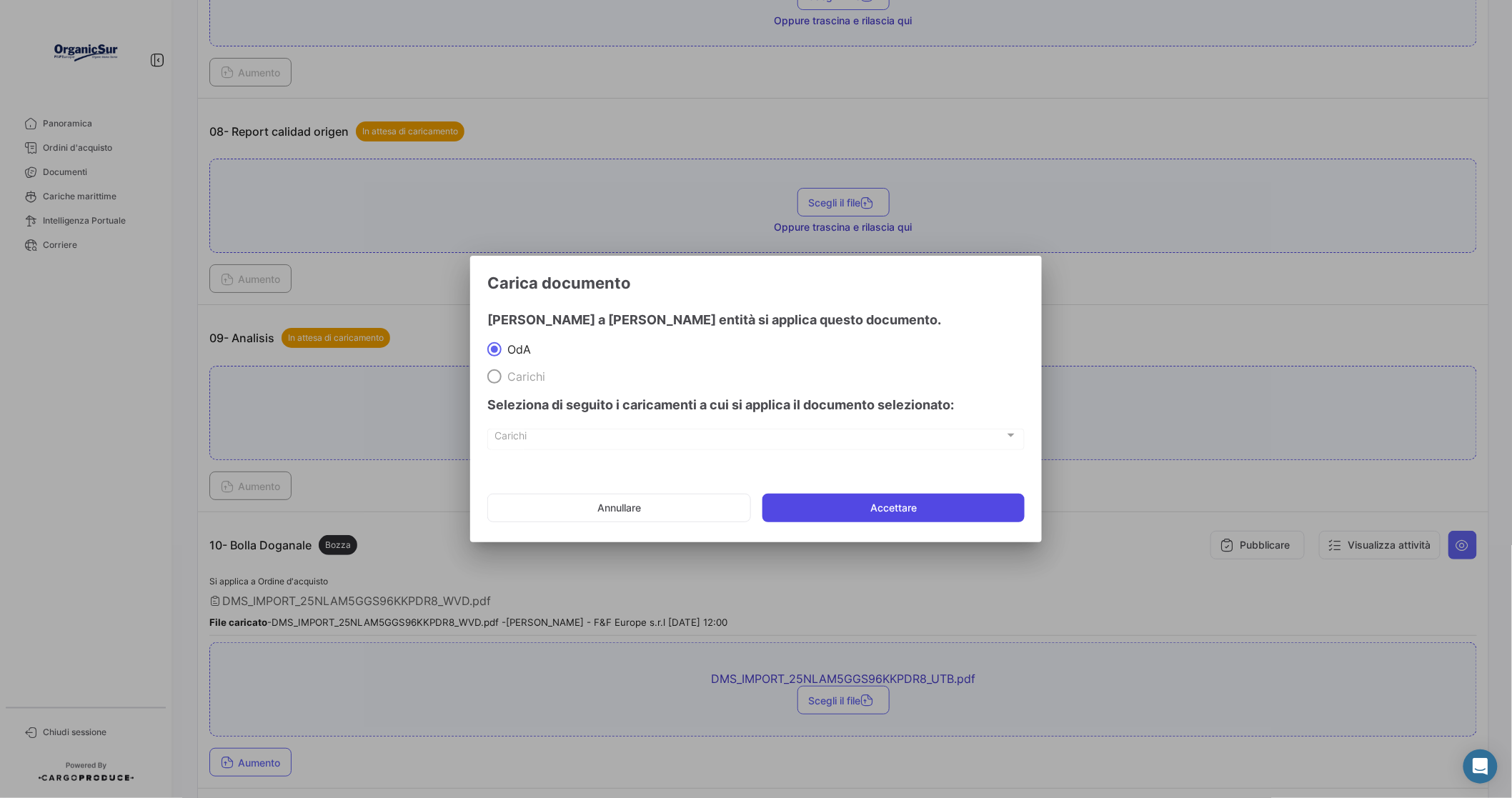
click at [915, 510] on button "Accettare" at bounding box center [893, 508] width 263 height 29
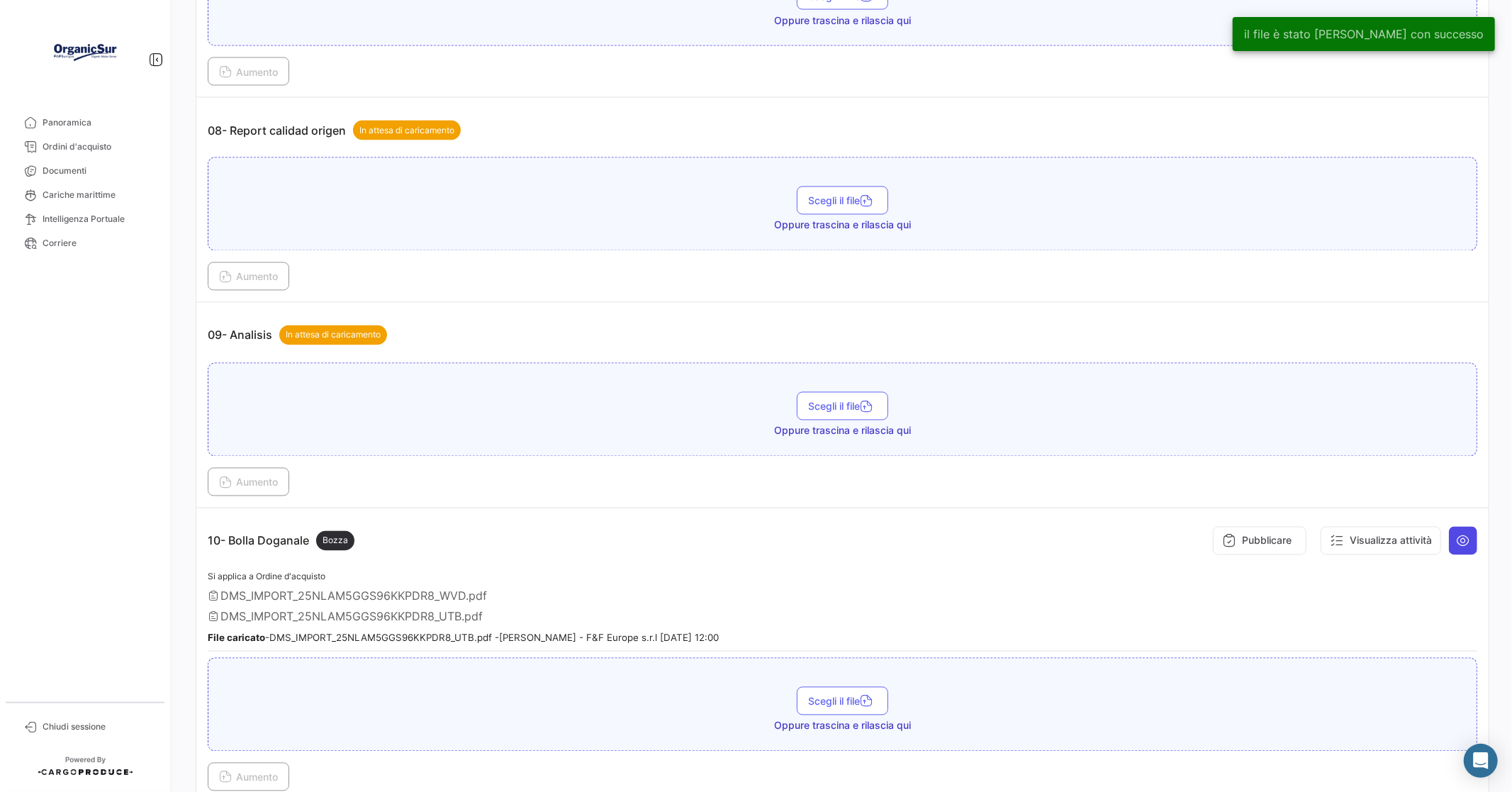
click at [1449, 527] on button at bounding box center [1462, 541] width 28 height 28
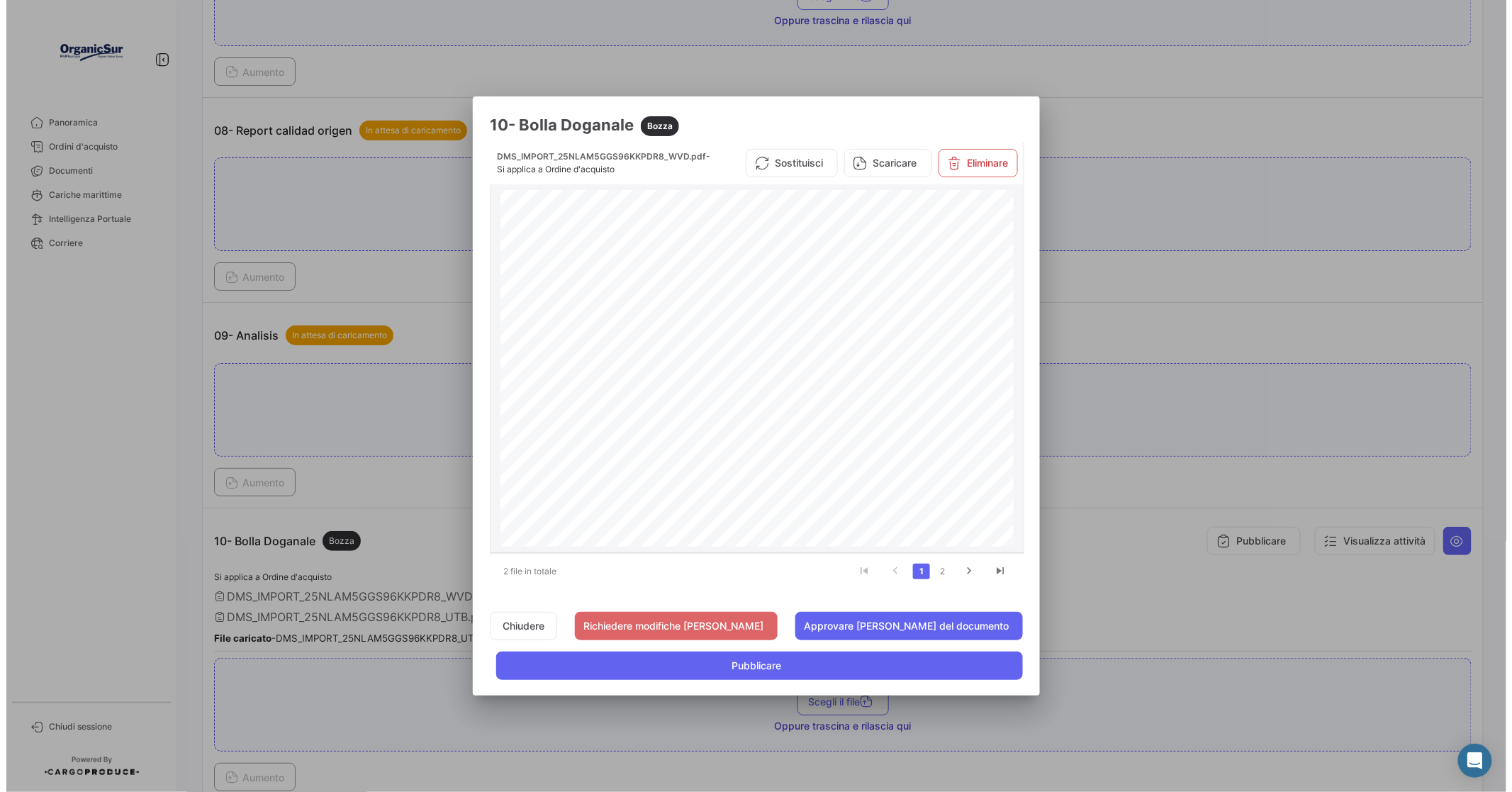
scroll to position [377, 0]
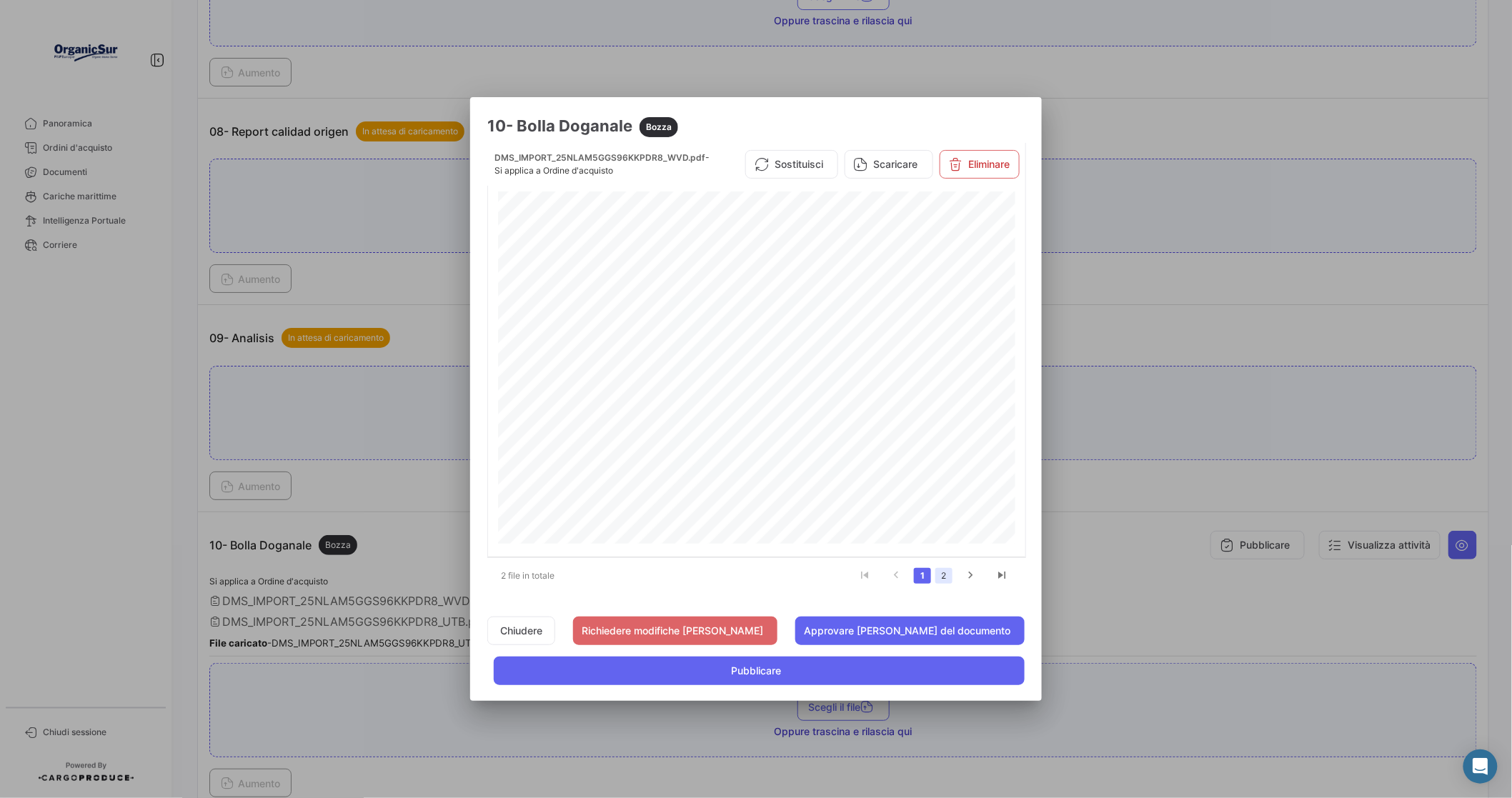
click at [938, 575] on link "2" at bounding box center [943, 576] width 17 height 16
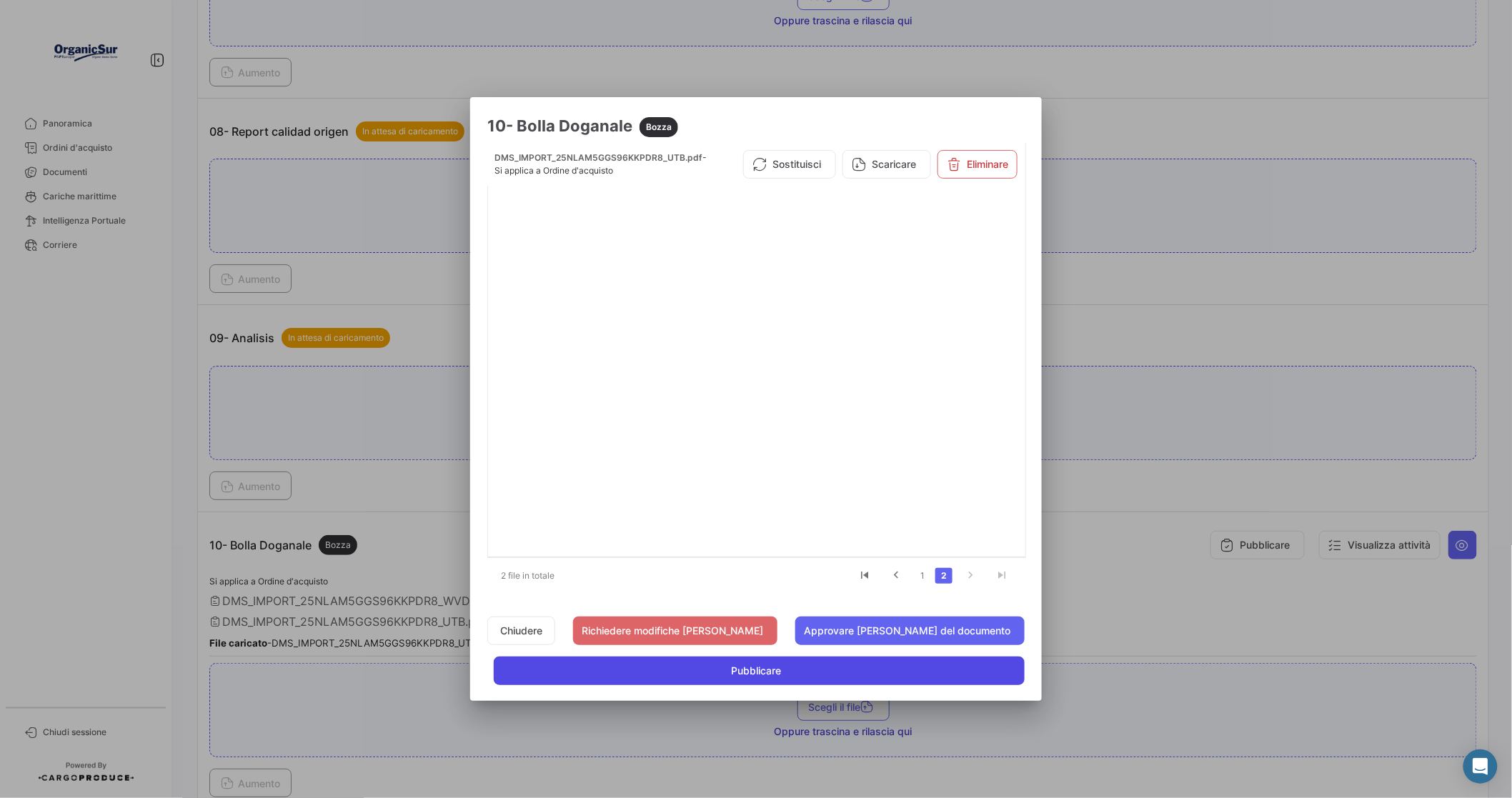
click at [776, 673] on span "Pubblicare" at bounding box center [756, 671] width 50 height 15
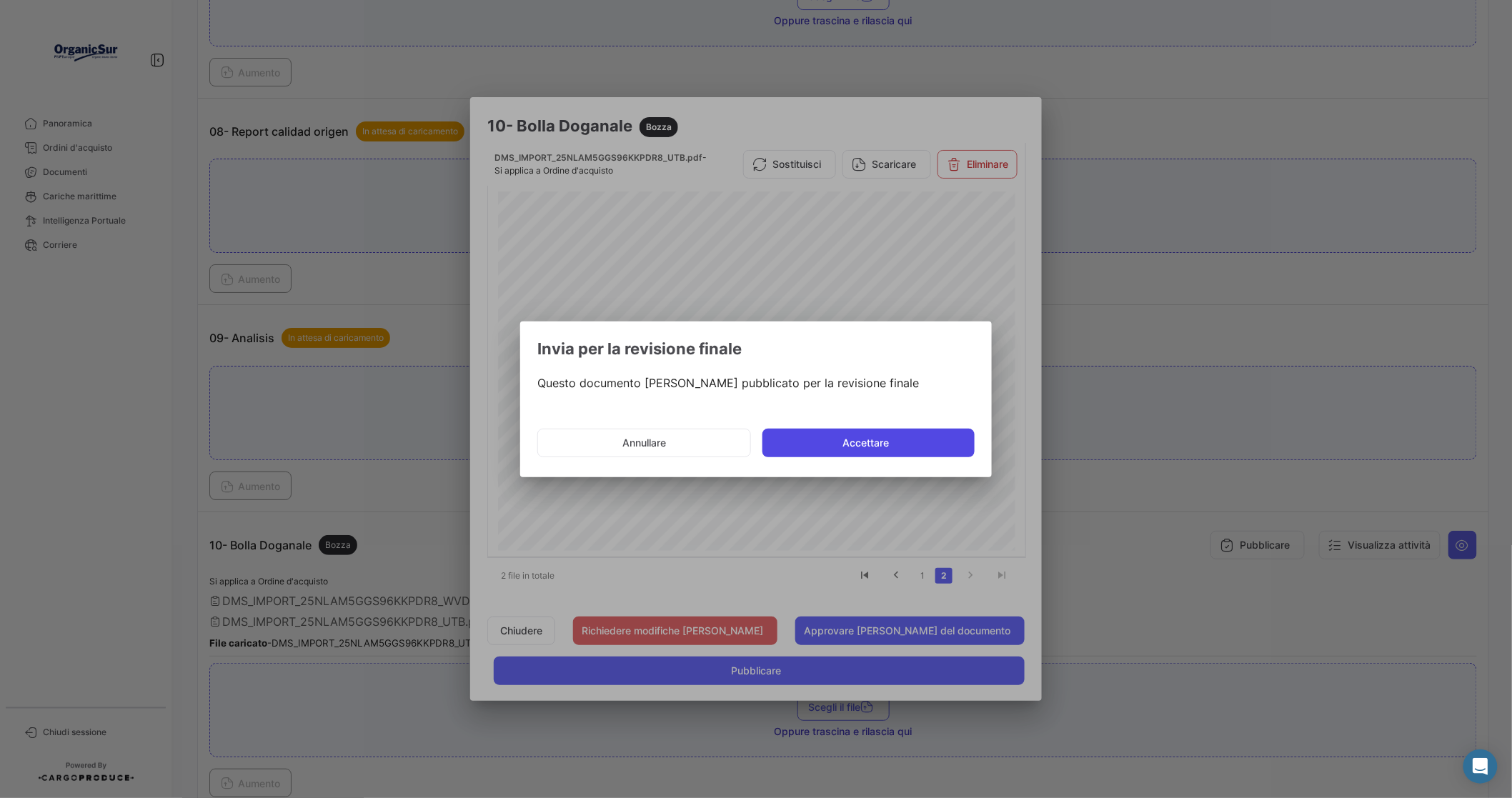
click at [863, 445] on button "Accettare" at bounding box center [869, 443] width 212 height 29
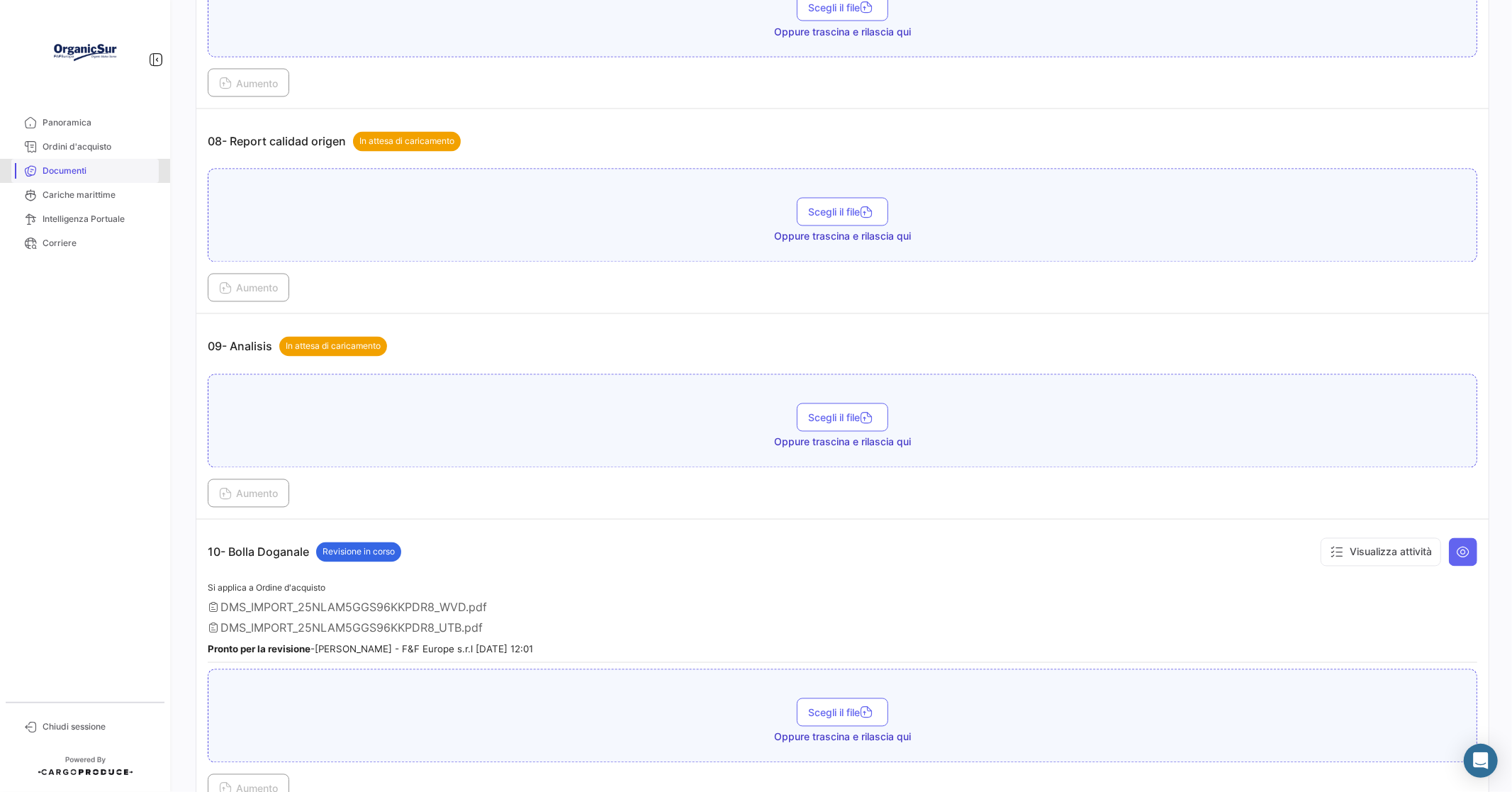
drag, startPoint x: 61, startPoint y: 170, endPoint x: 69, endPoint y: 171, distance: 8.1
click at [61, 169] on span "Documenti" at bounding box center [98, 170] width 110 height 13
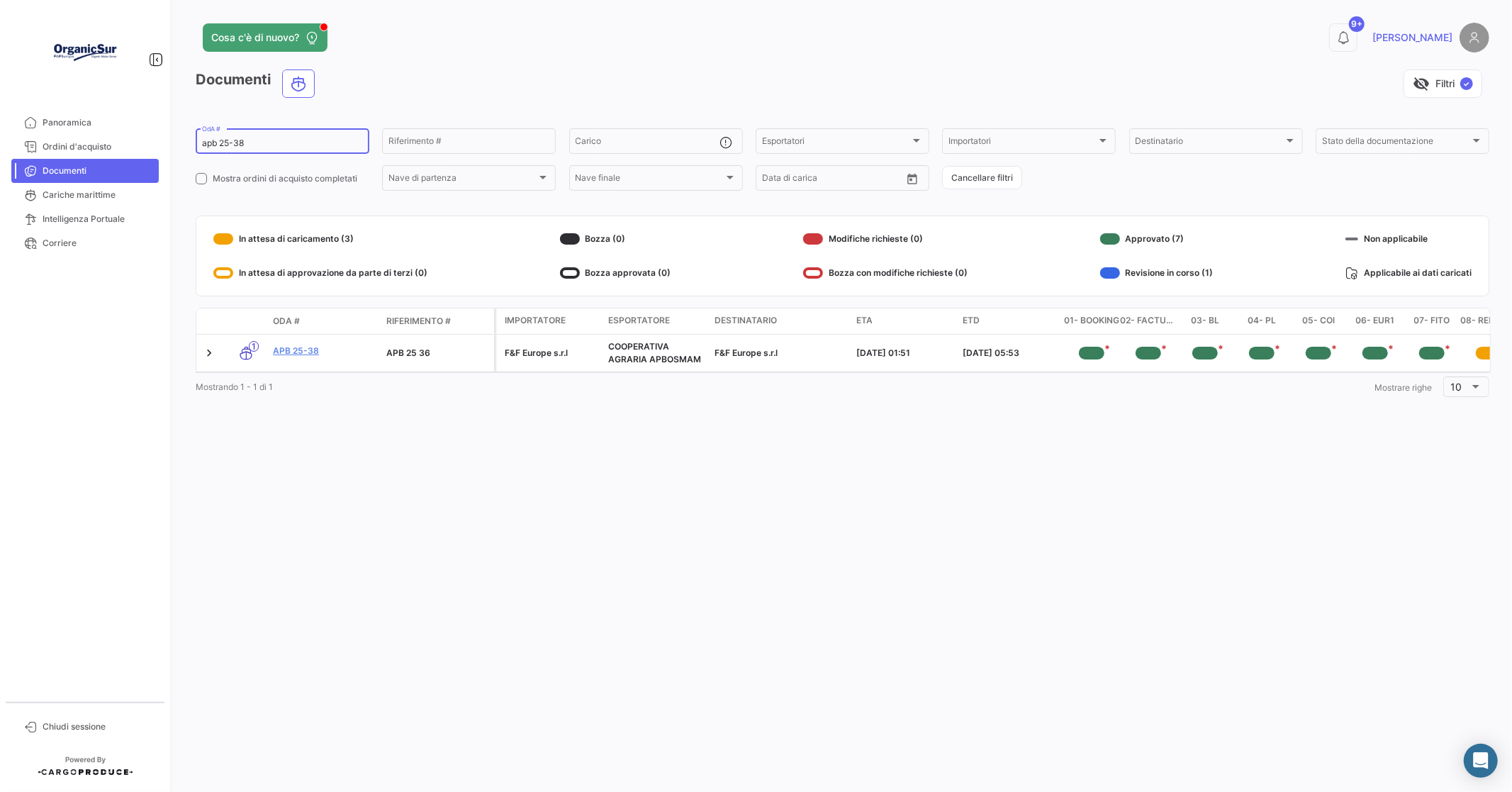
click at [256, 139] on input "apb 25-38" at bounding box center [282, 144] width 161 height 10
type input "a"
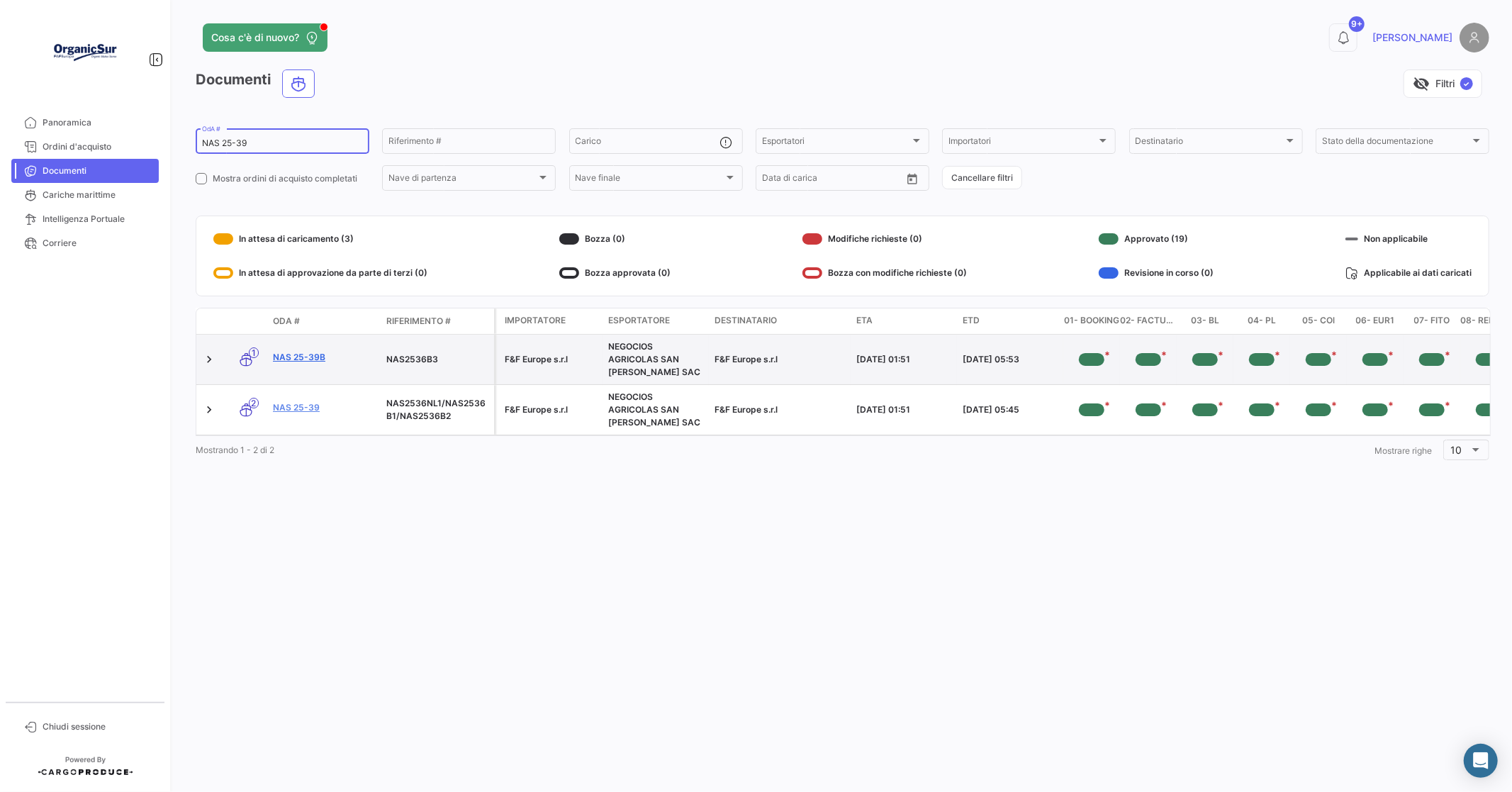
type input "NAS 25-39"
click at [317, 358] on link "NAS 25-39b" at bounding box center [324, 356] width 102 height 13
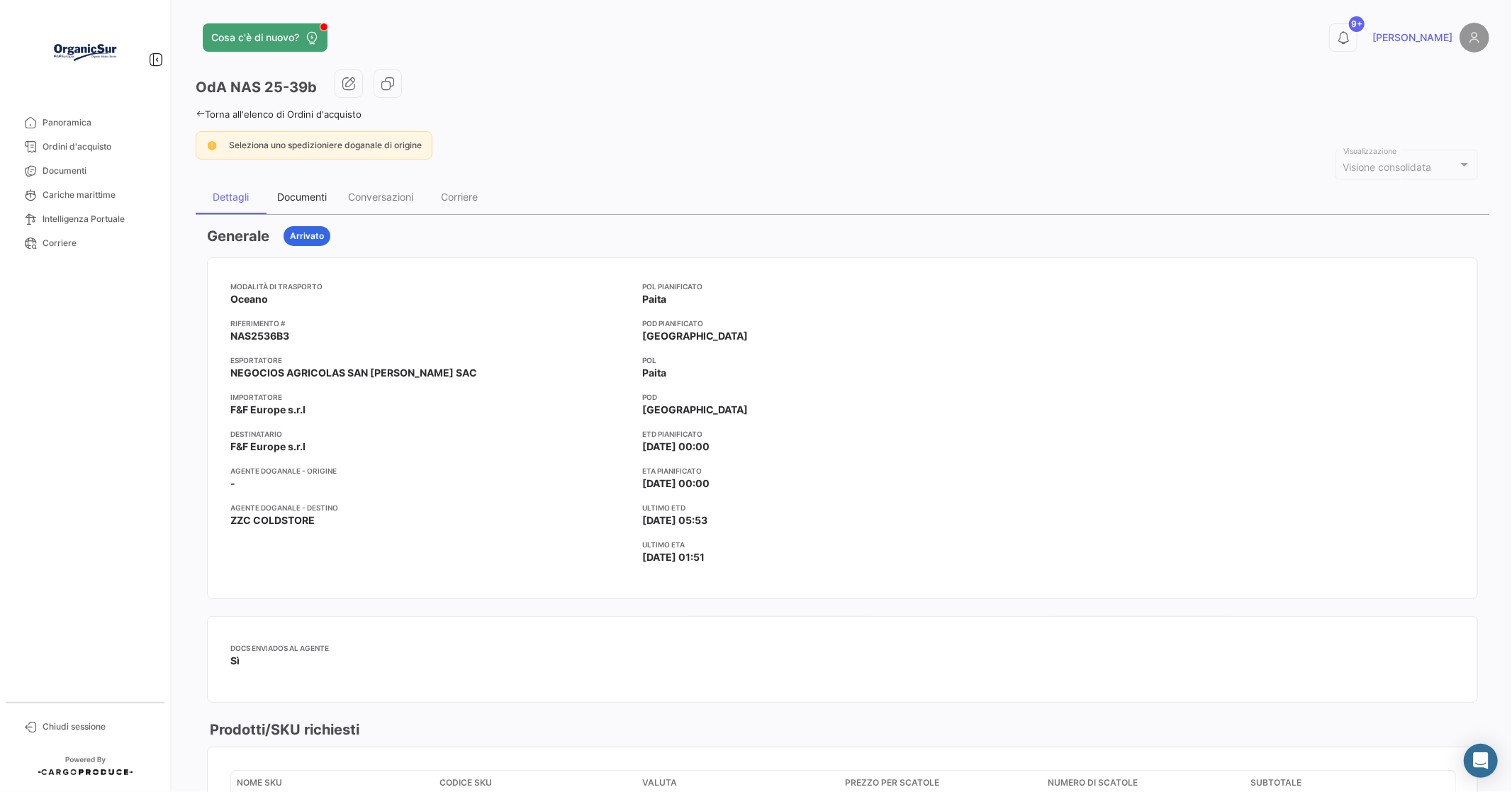
click at [303, 200] on div "Documenti" at bounding box center [302, 196] width 50 height 12
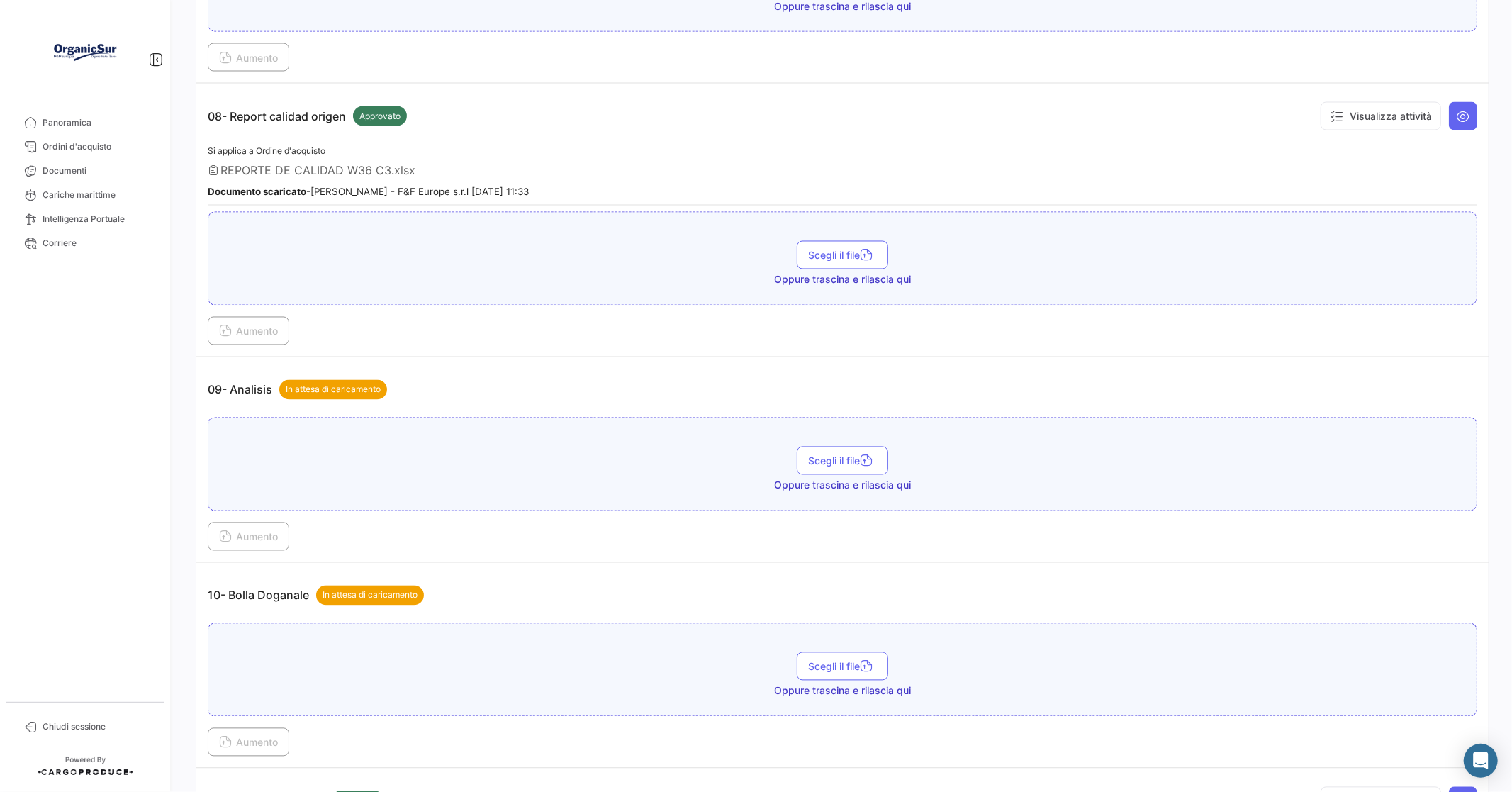
scroll to position [2285, 0]
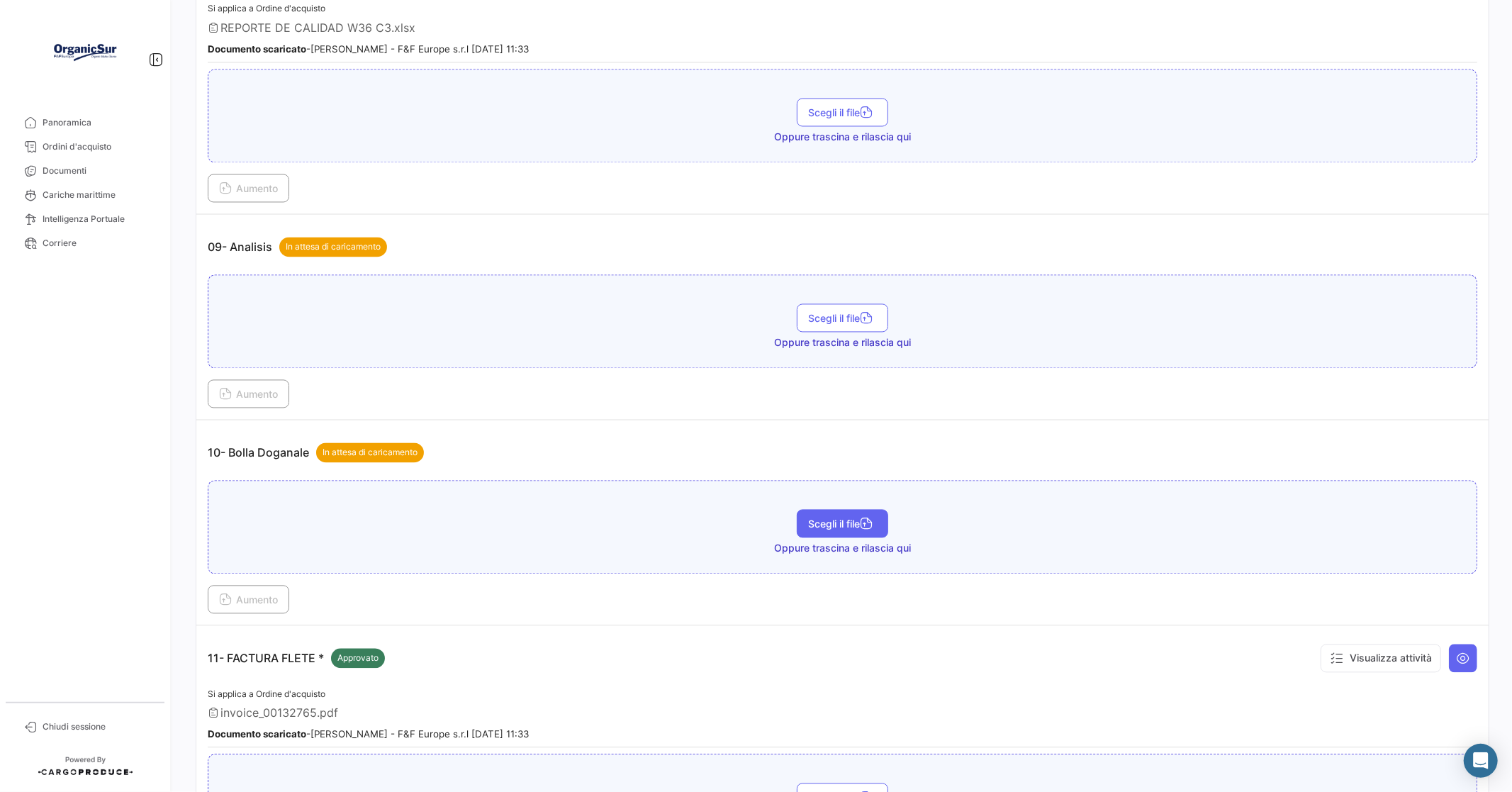
click at [845, 518] on span "Scegli il file" at bounding box center [842, 523] width 68 height 12
click at [246, 594] on span "Aumento" at bounding box center [248, 600] width 59 height 12
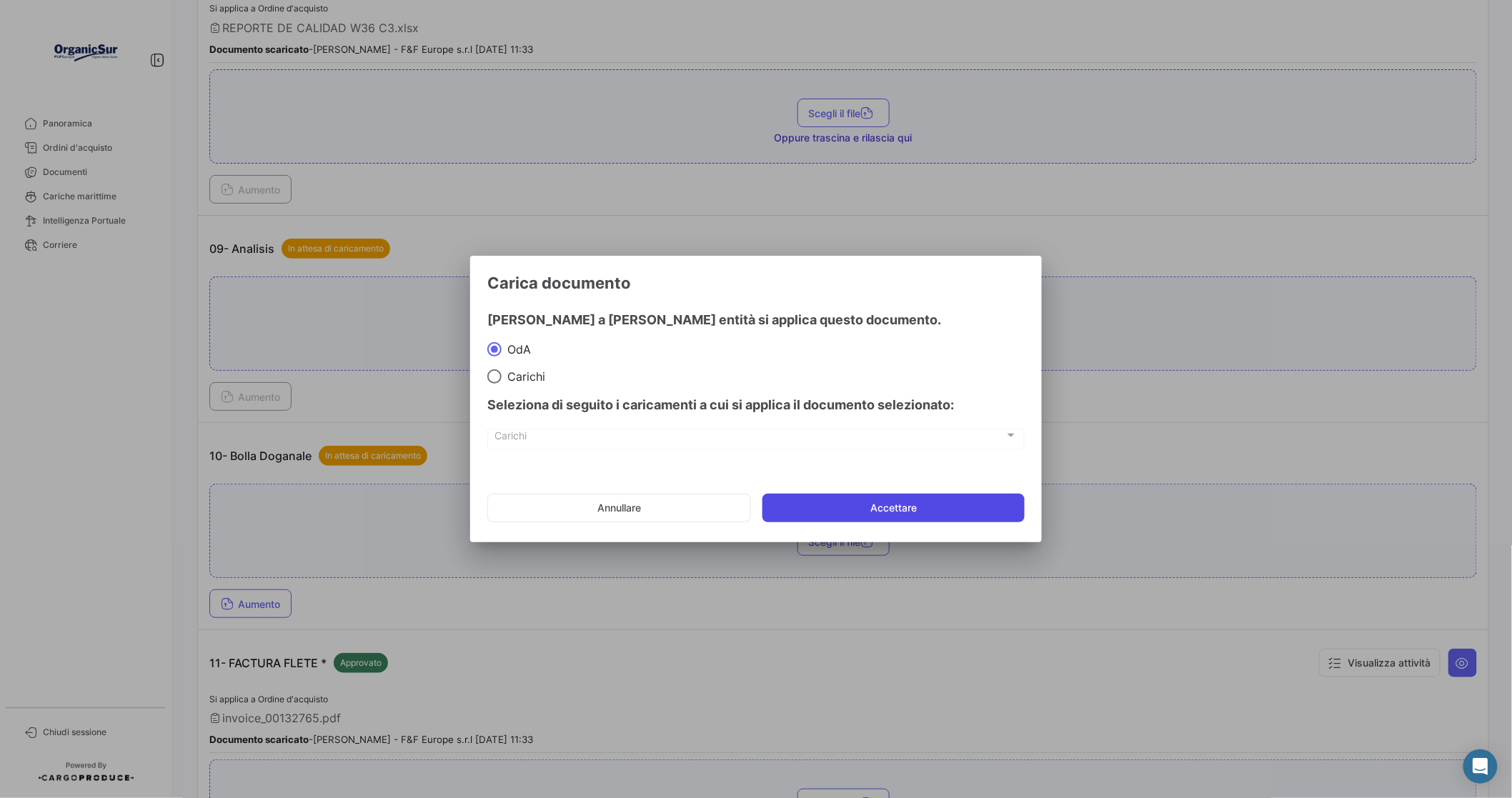
click at [910, 505] on button "Accettare" at bounding box center [893, 508] width 263 height 29
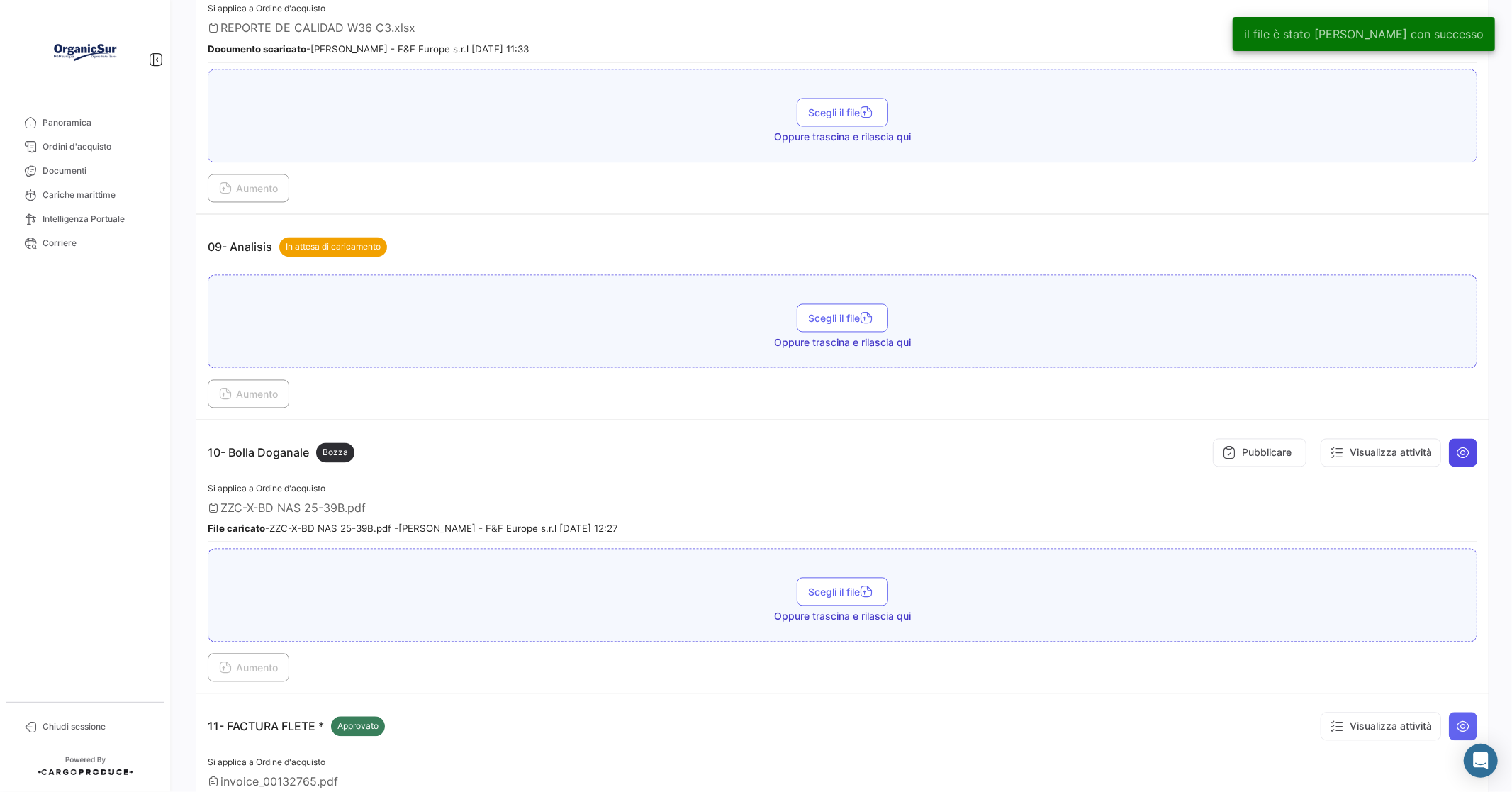
click at [1462, 438] on button at bounding box center [1462, 452] width 28 height 28
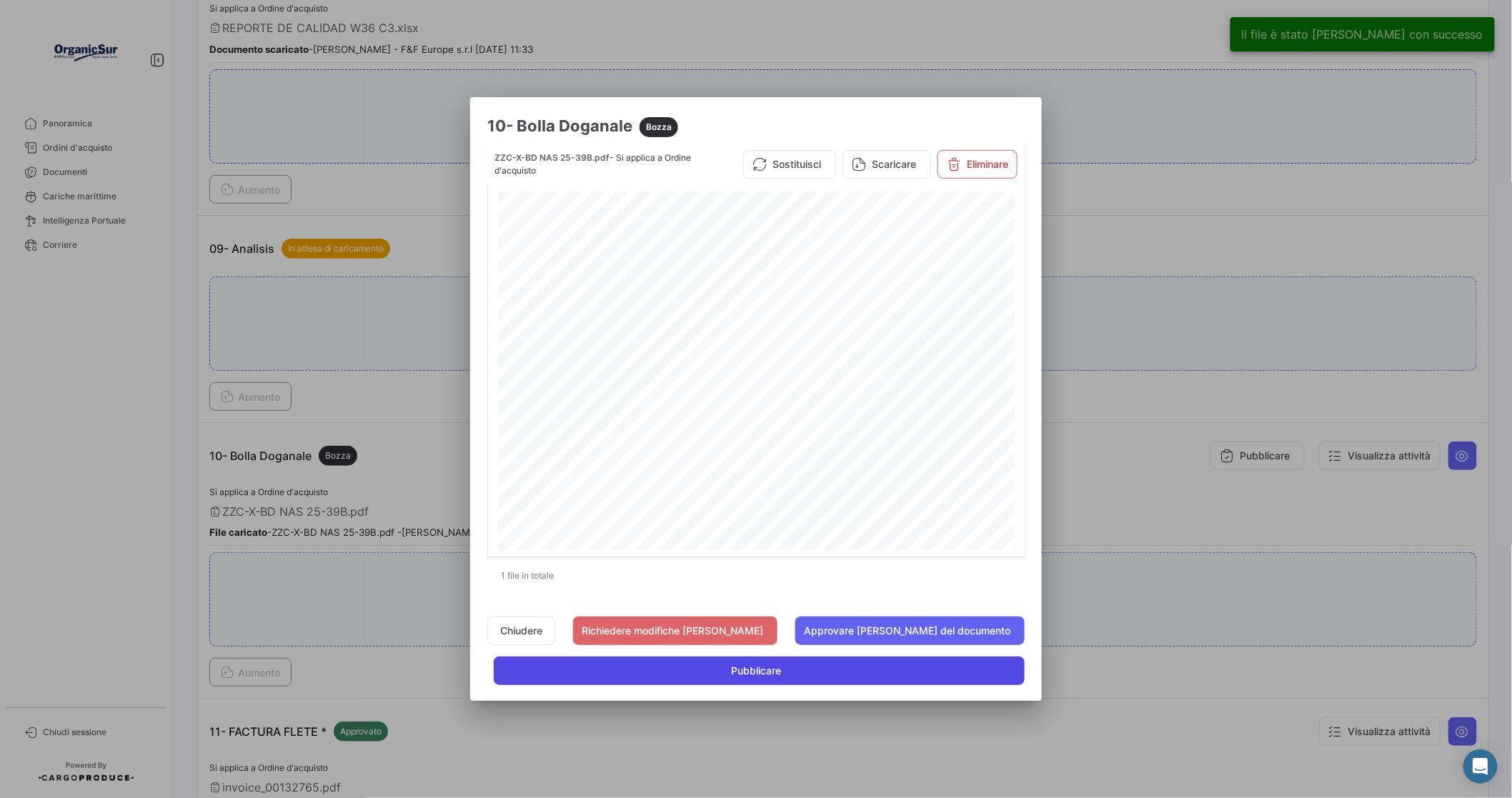
click at [759, 669] on span "Pubblicare" at bounding box center [756, 671] width 50 height 15
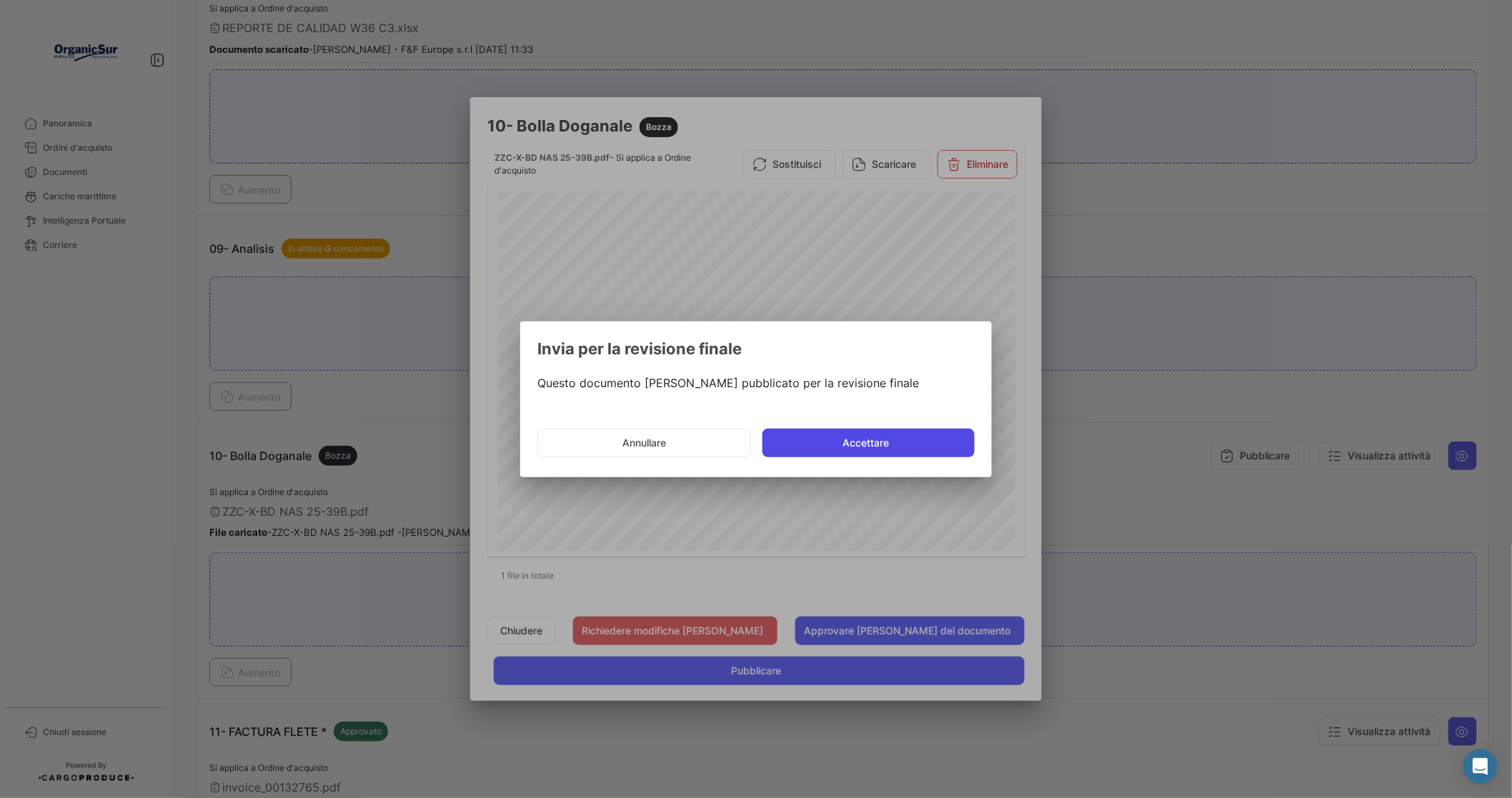
click at [875, 440] on button "Accettare" at bounding box center [869, 443] width 212 height 29
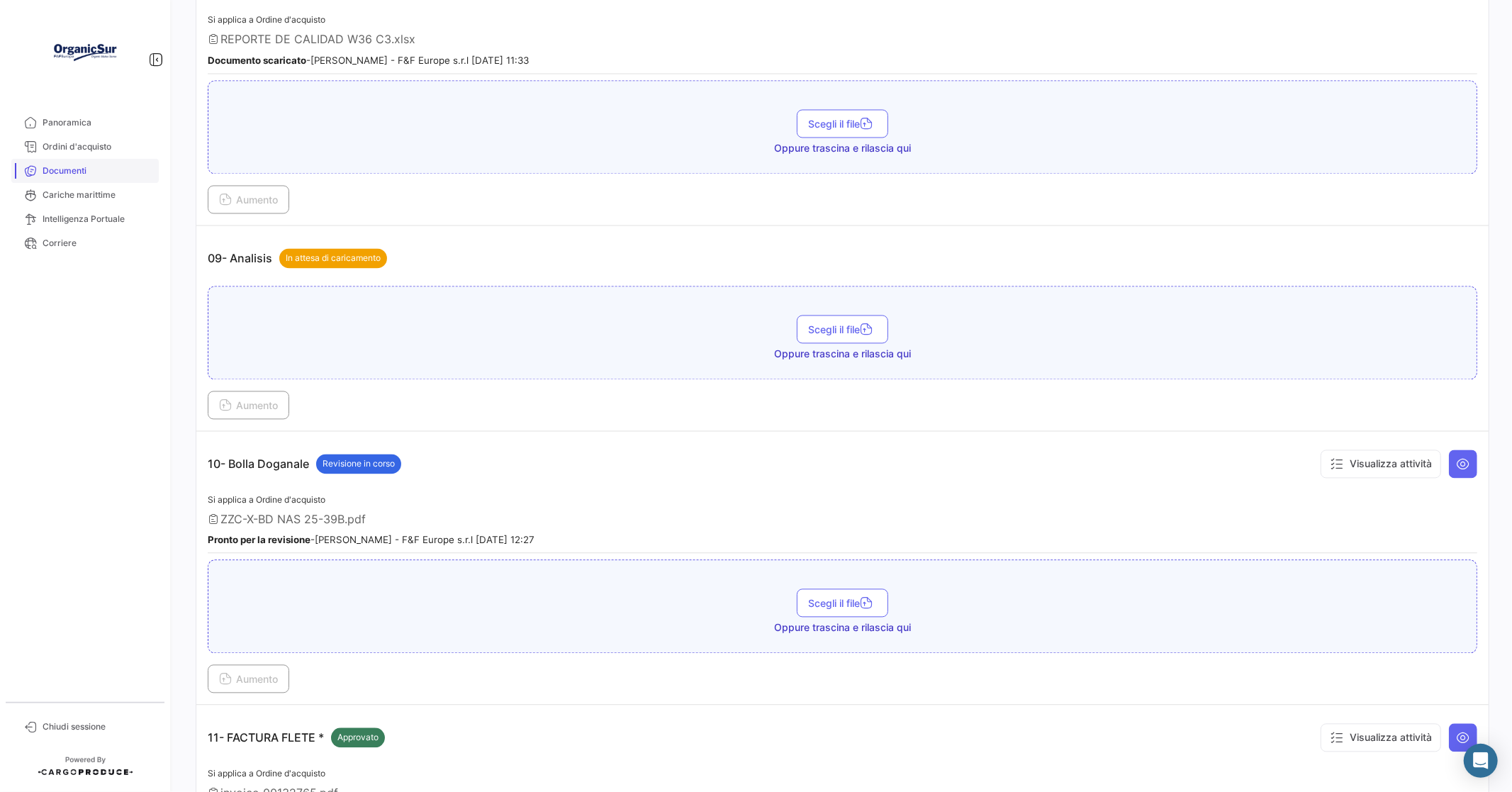
click at [71, 171] on span "Documenti" at bounding box center [98, 170] width 110 height 13
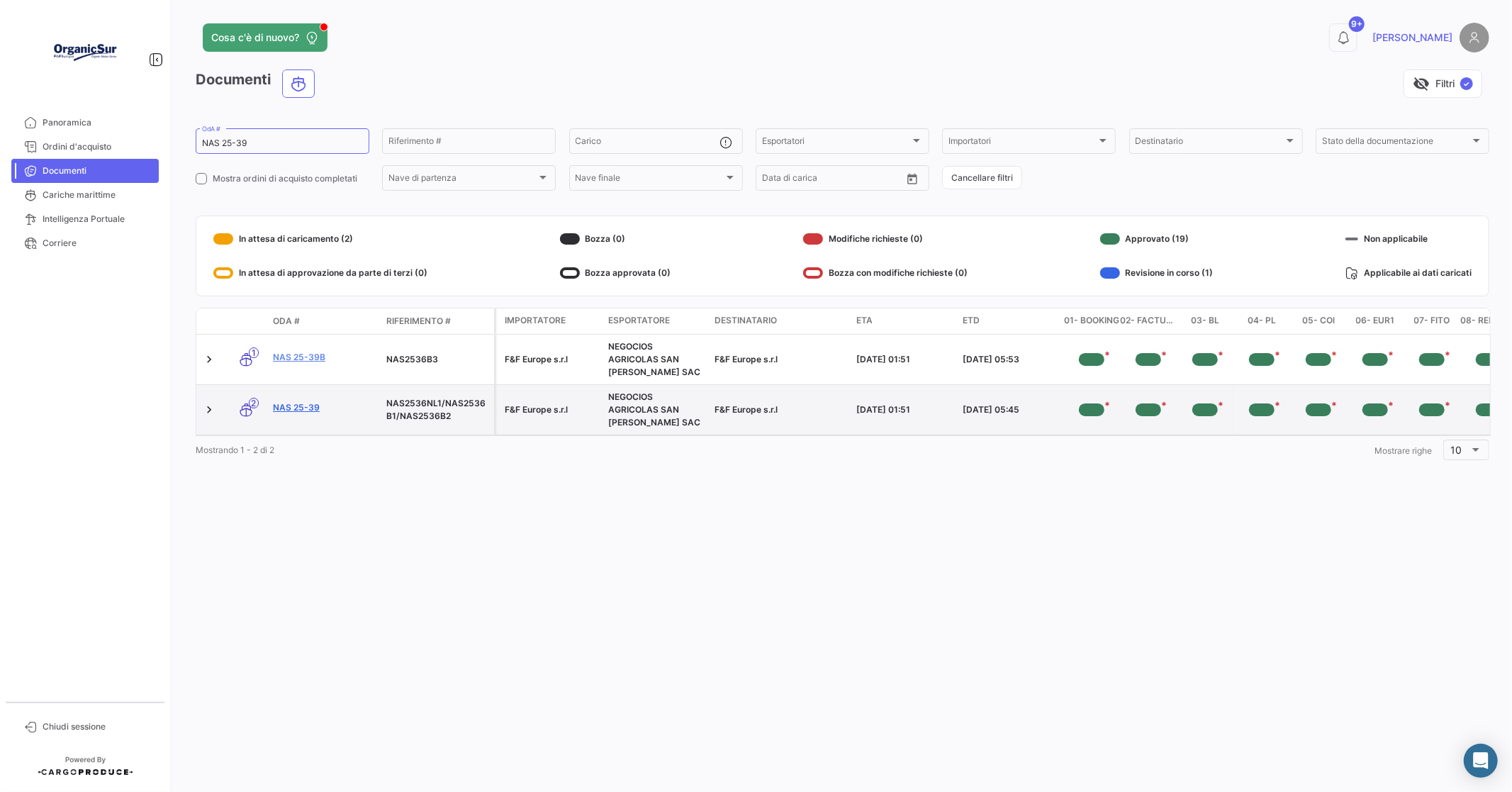
click at [308, 409] on link "NAS 25-39" at bounding box center [324, 407] width 102 height 13
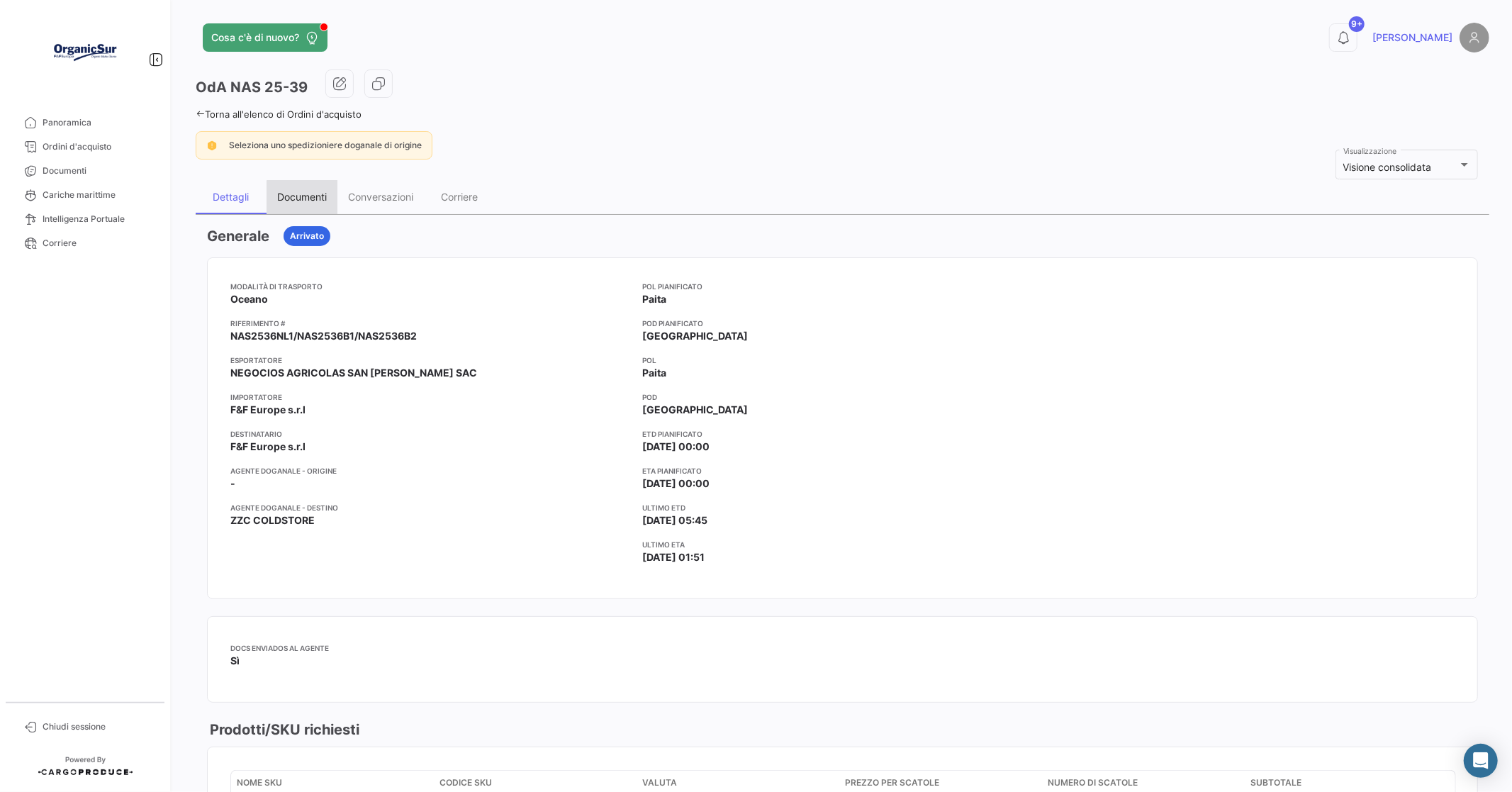
click at [306, 197] on div "Documenti" at bounding box center [302, 196] width 50 height 12
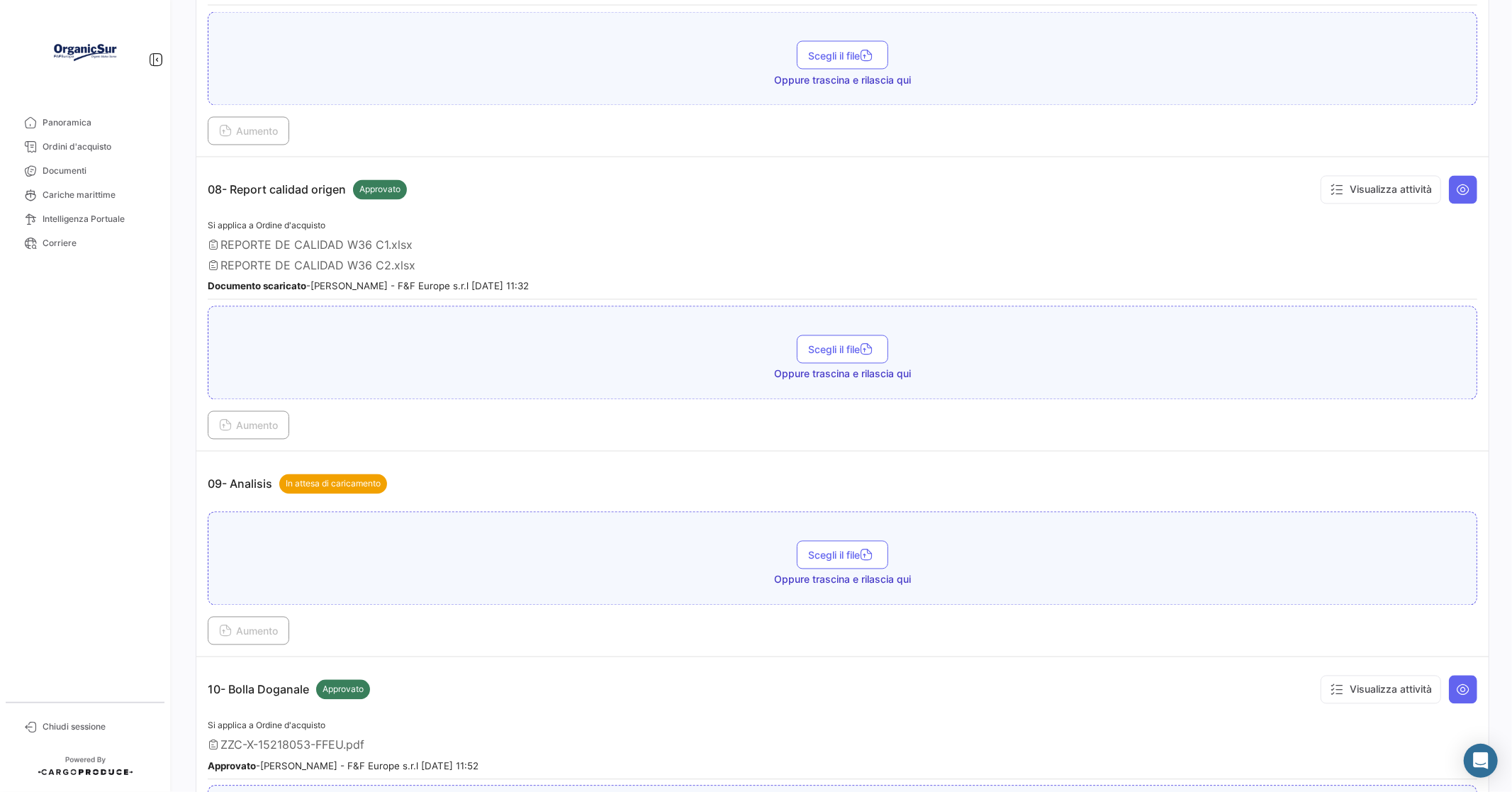
scroll to position [2206, 0]
